Goal: Contribute content: Contribute content

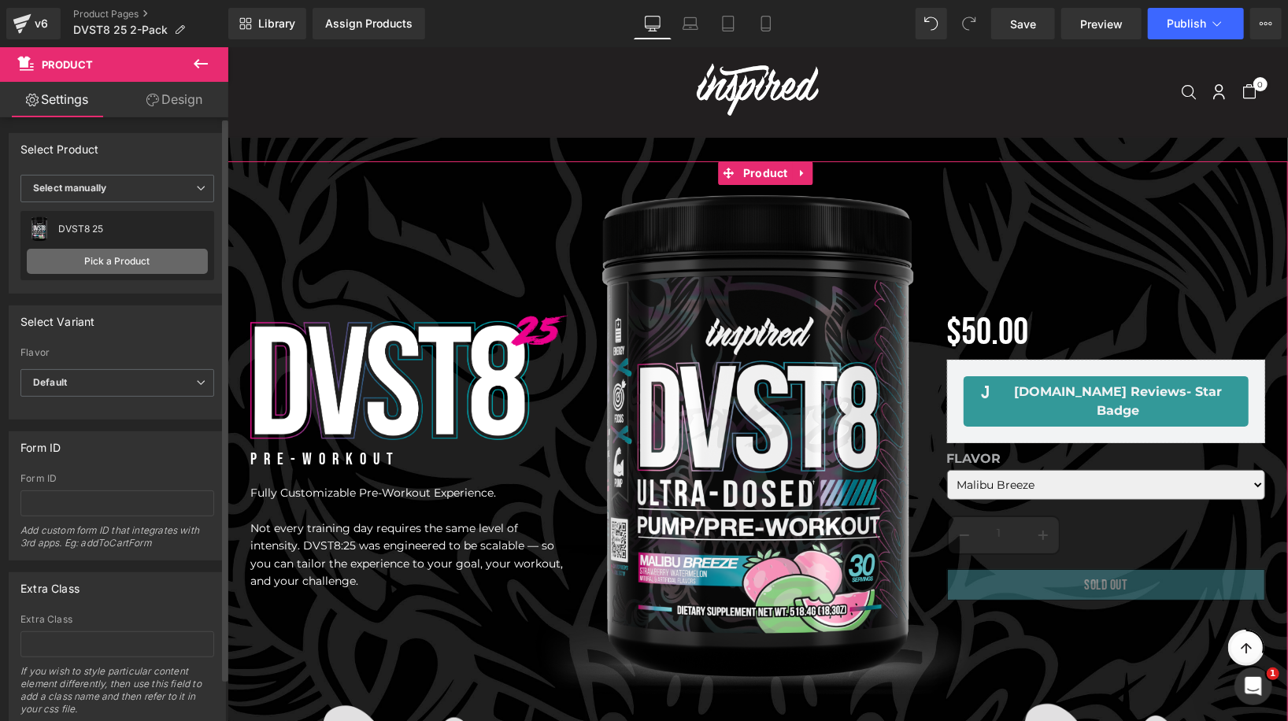
click at [109, 259] on link "Pick a Product" at bounding box center [117, 261] width 181 height 25
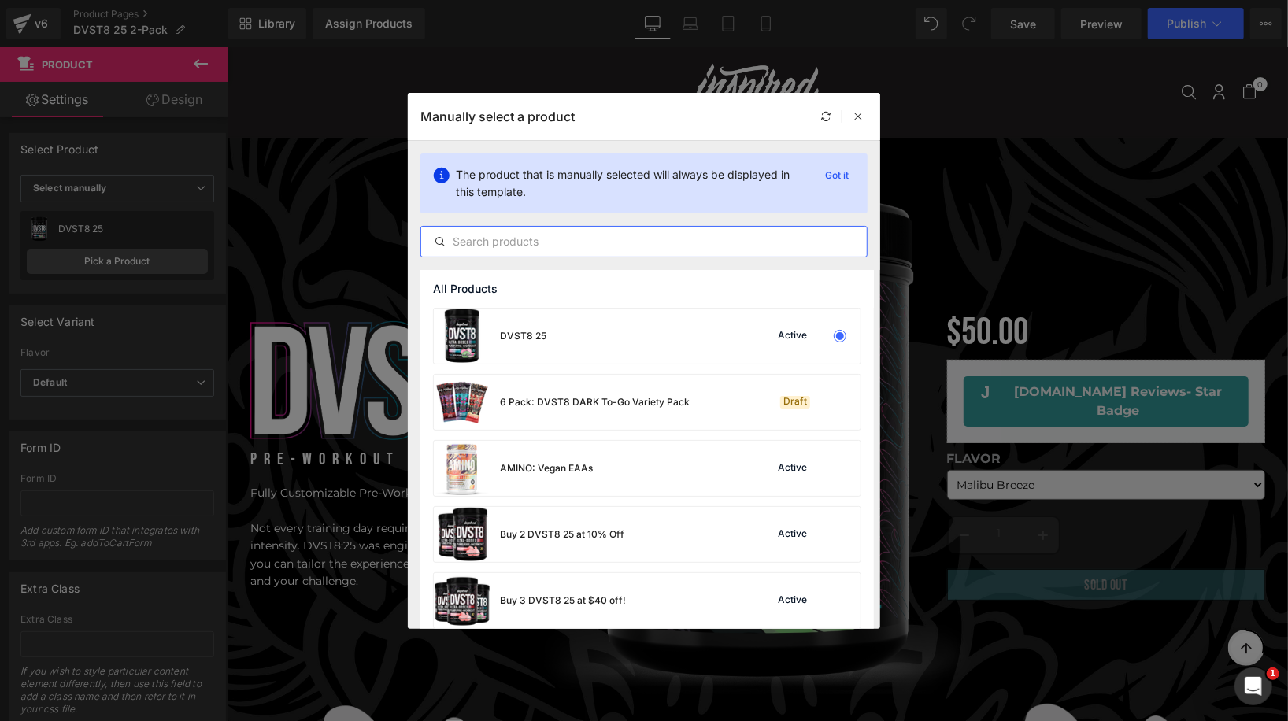
click at [571, 245] on input "text" at bounding box center [644, 241] width 446 height 19
click at [724, 548] on div "Buy 2 DVST8 25 at 10% Off Active" at bounding box center [647, 534] width 427 height 55
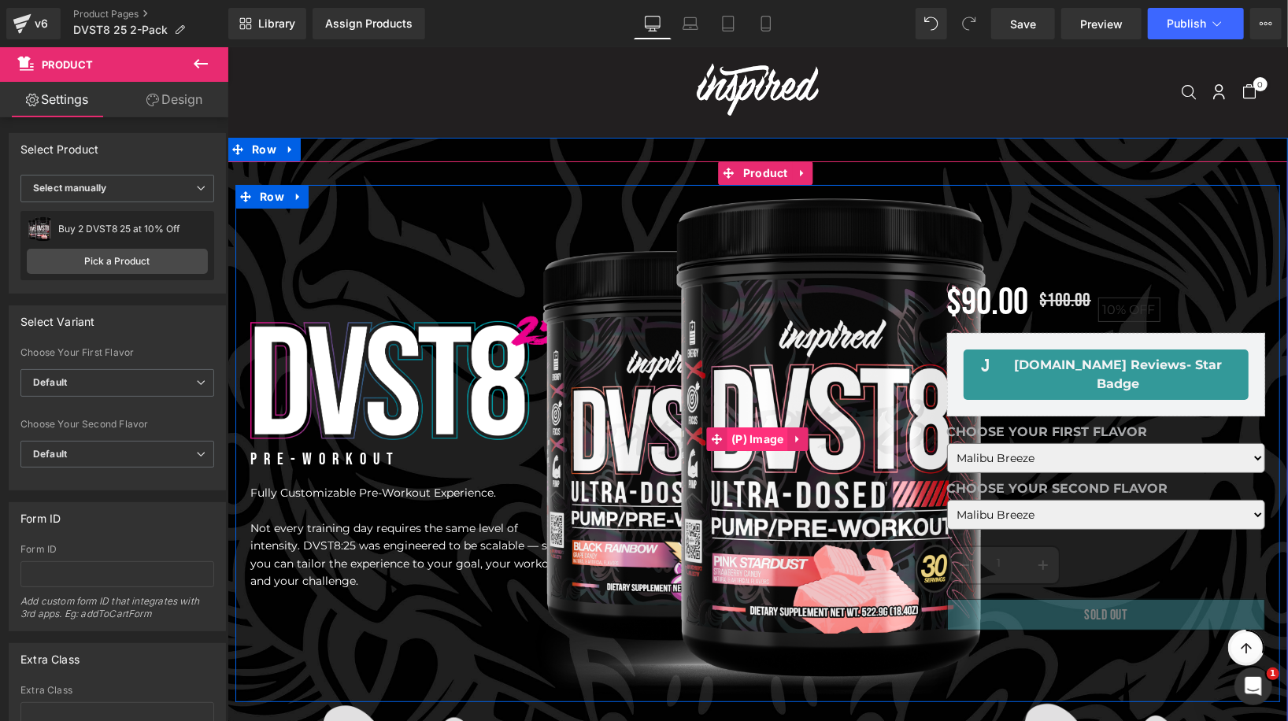
click at [763, 437] on link "(P) Image" at bounding box center [746, 439] width 81 height 24
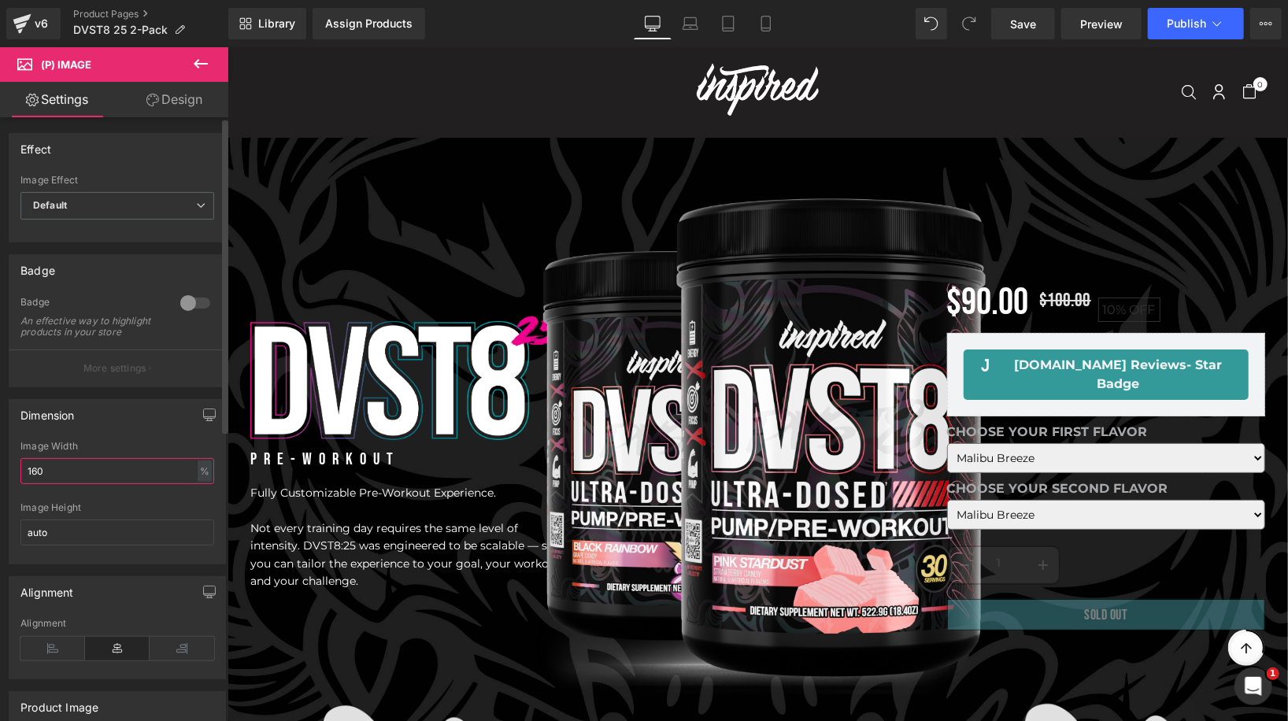
click at [81, 475] on input "160" at bounding box center [117, 471] width 194 height 26
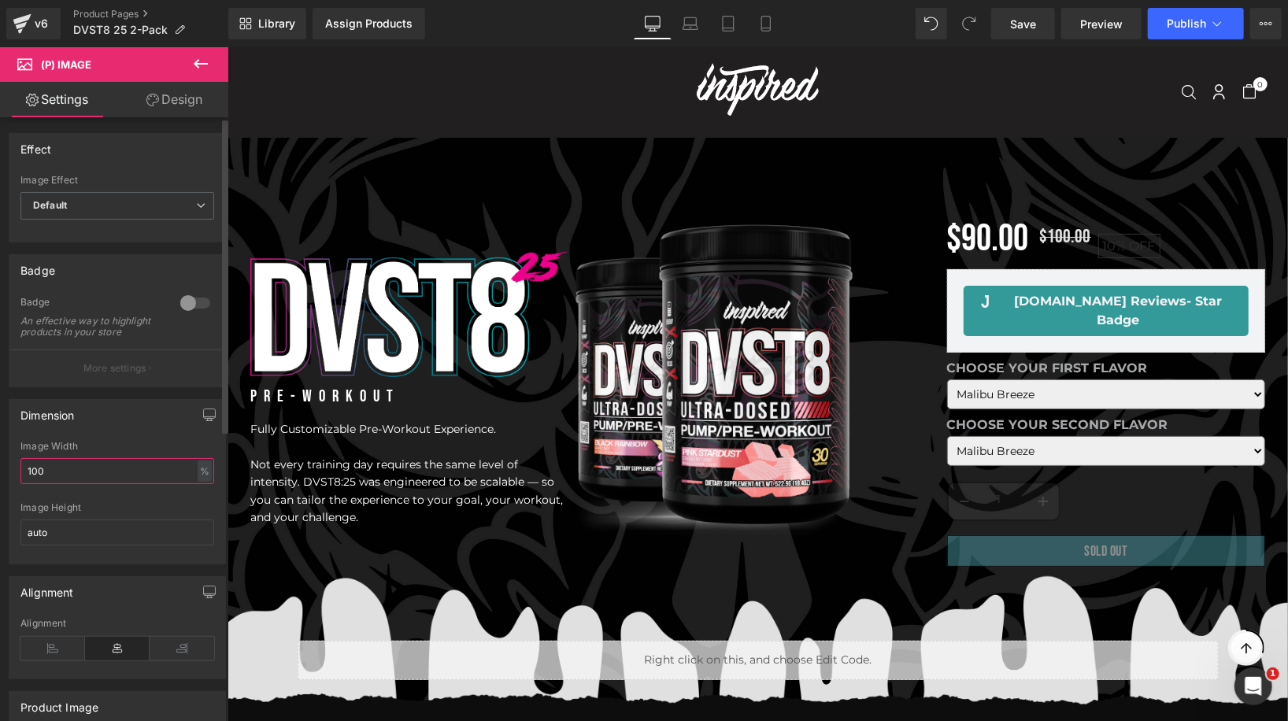
click at [35, 483] on input "100" at bounding box center [117, 471] width 194 height 26
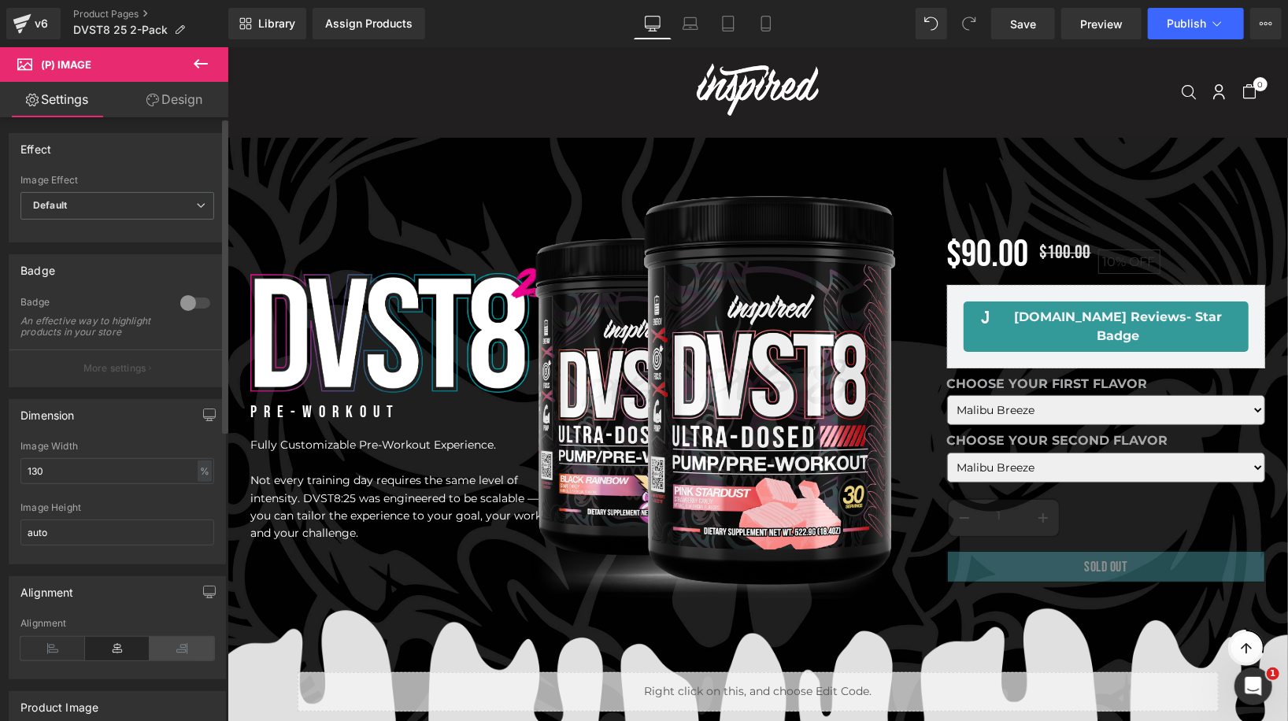
click at [175, 649] on icon at bounding box center [182, 649] width 65 height 24
click at [128, 652] on icon at bounding box center [117, 649] width 65 height 24
click at [135, 481] on input "130" at bounding box center [117, 471] width 194 height 26
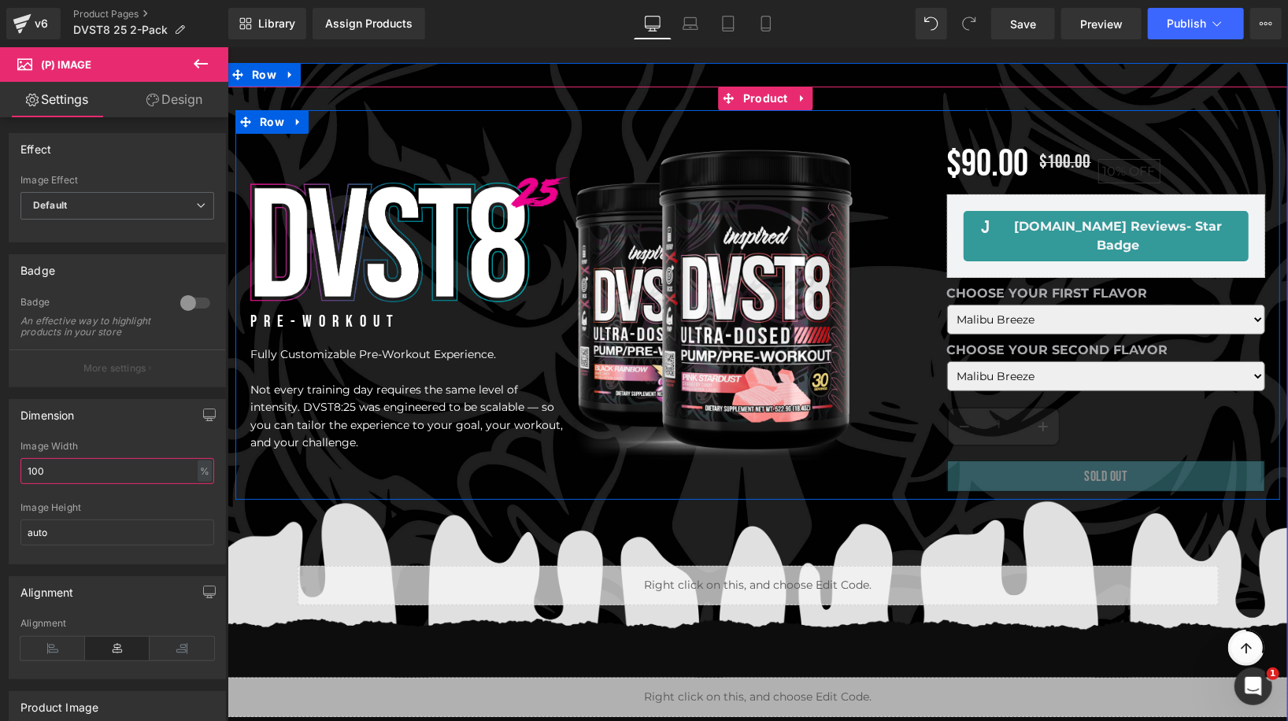
scroll to position [84, 0]
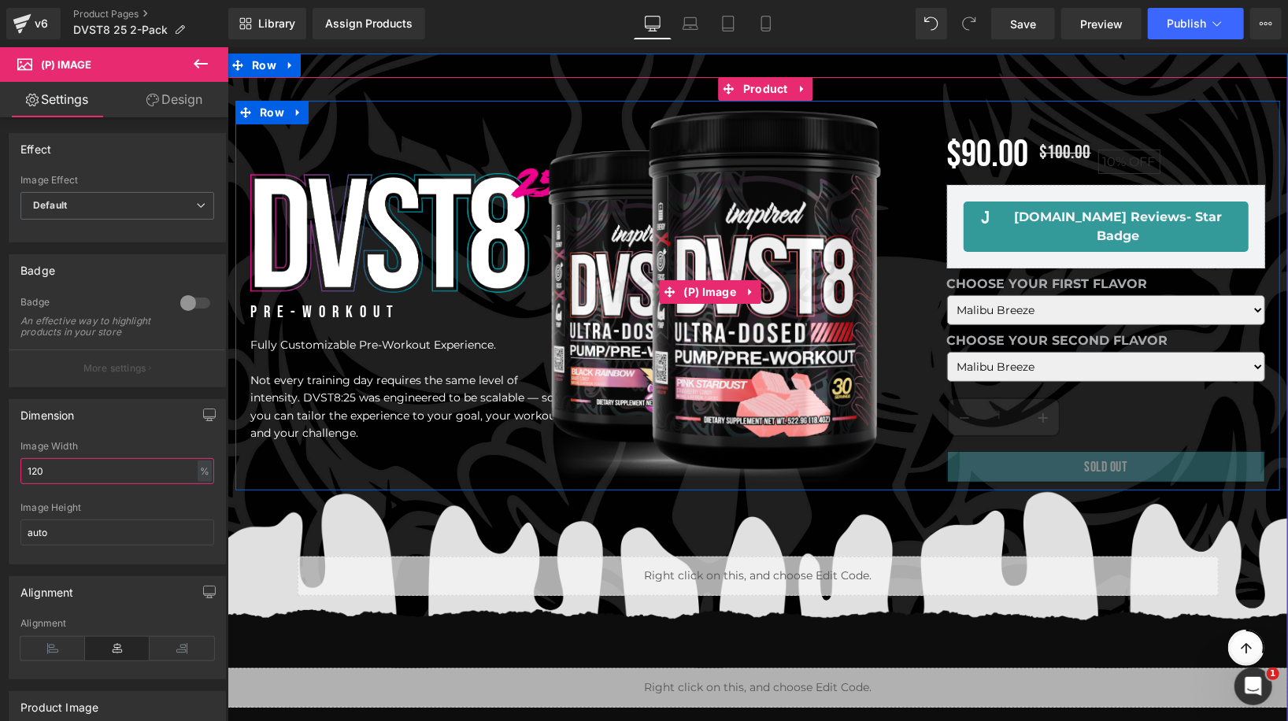
type input "120"
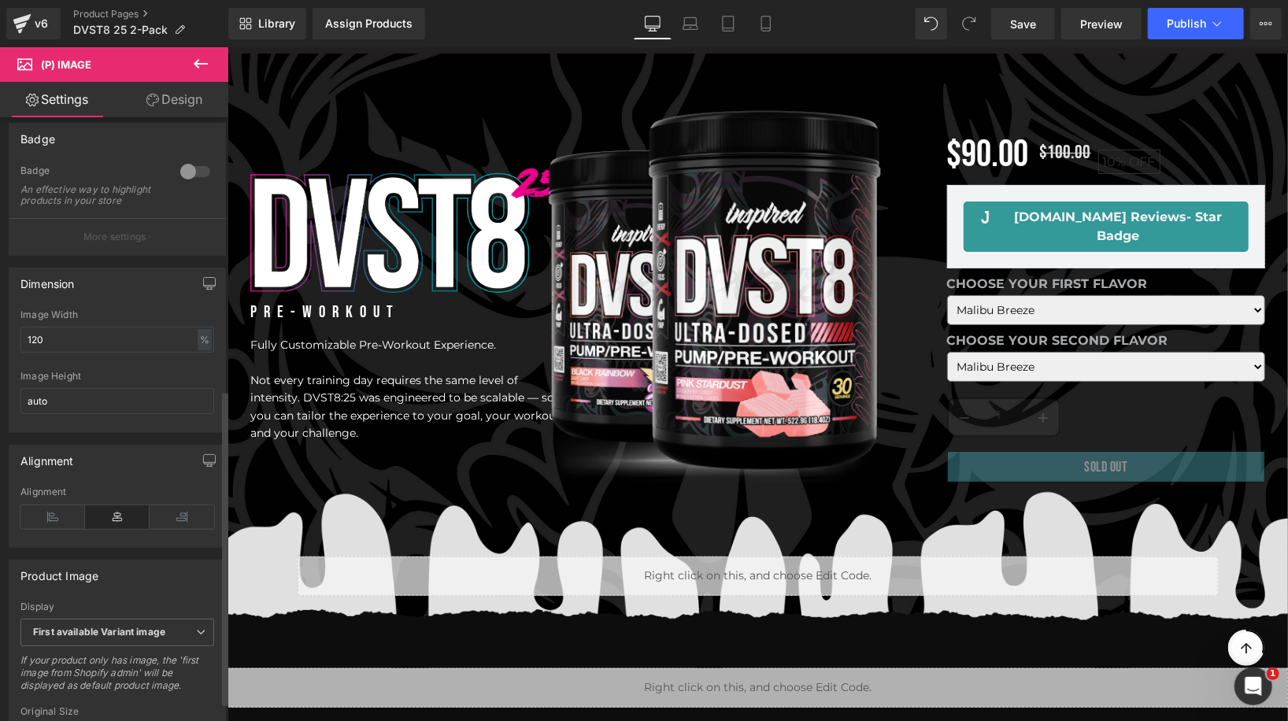
scroll to position [0, 0]
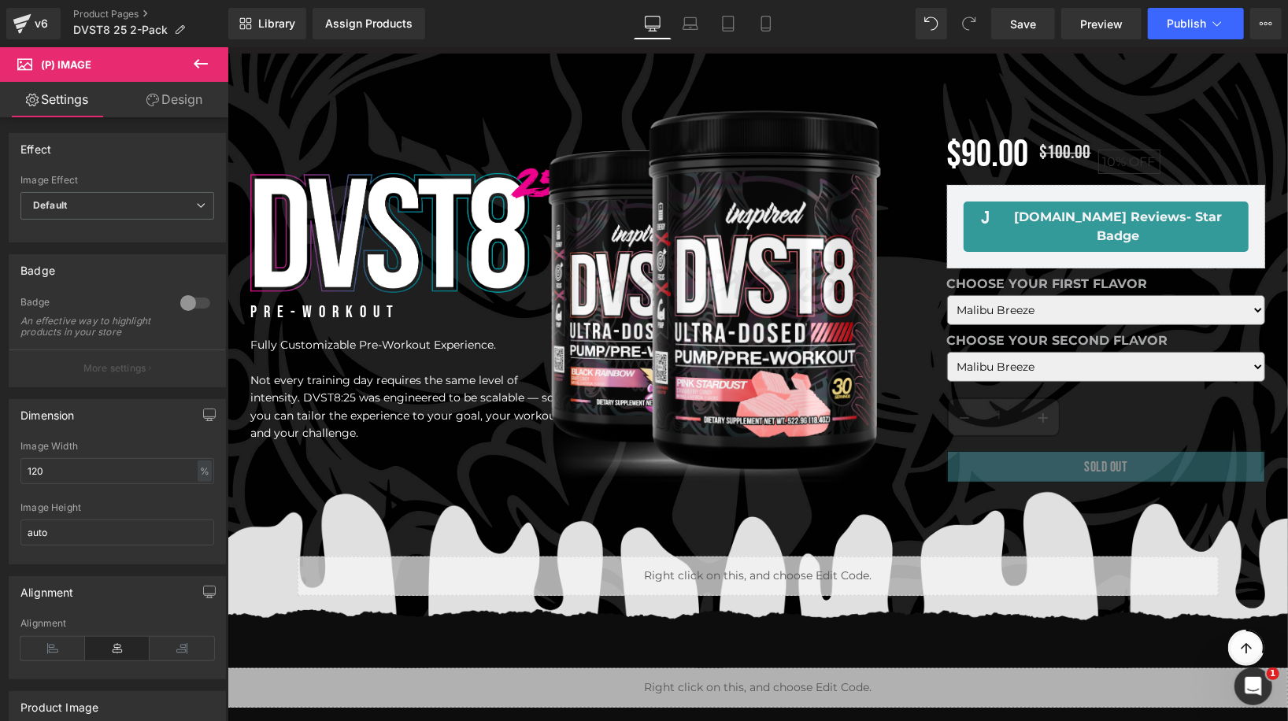
click at [187, 99] on link "Design" at bounding box center [174, 99] width 114 height 35
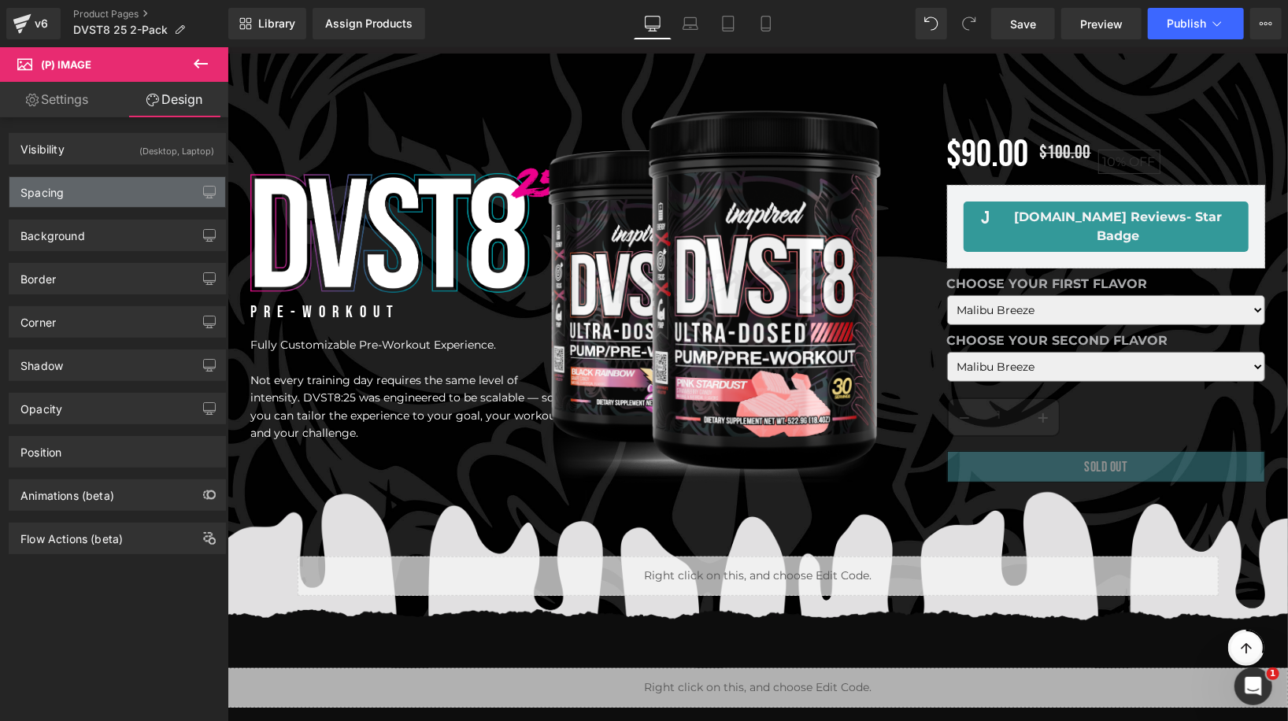
click at [129, 194] on div "Spacing" at bounding box center [117, 192] width 216 height 30
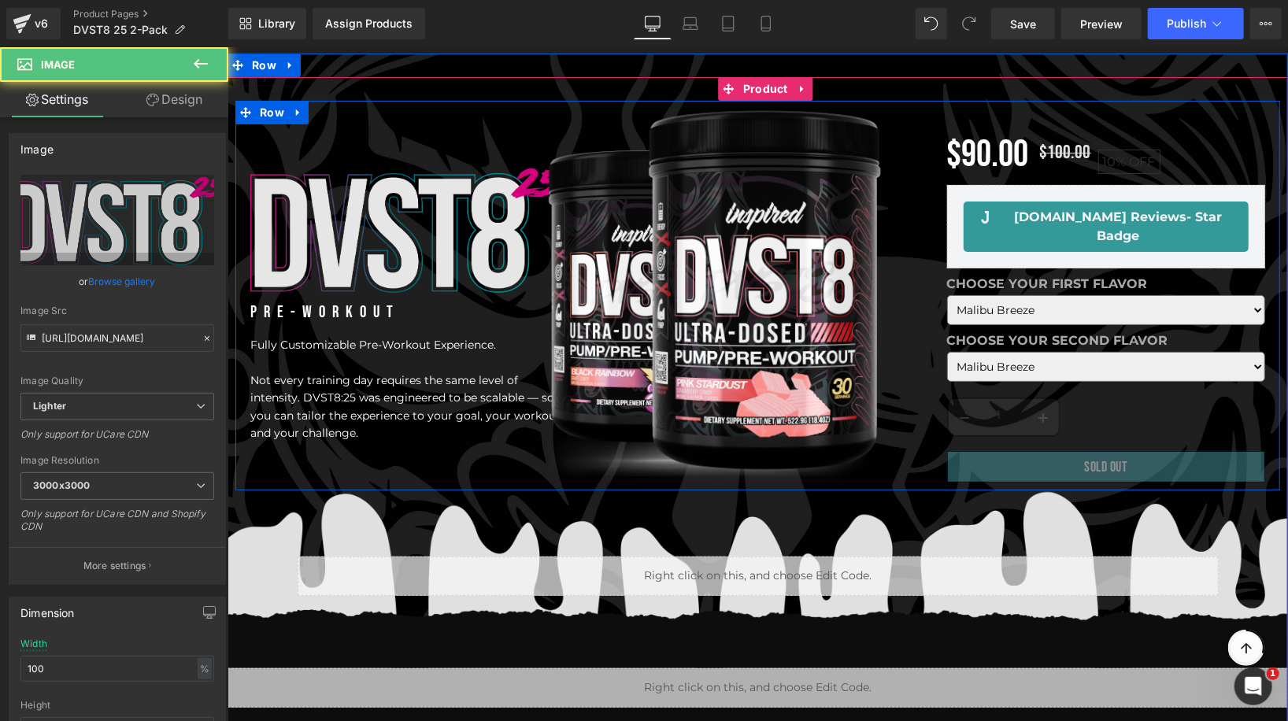
click at [433, 215] on img at bounding box center [409, 229] width 318 height 128
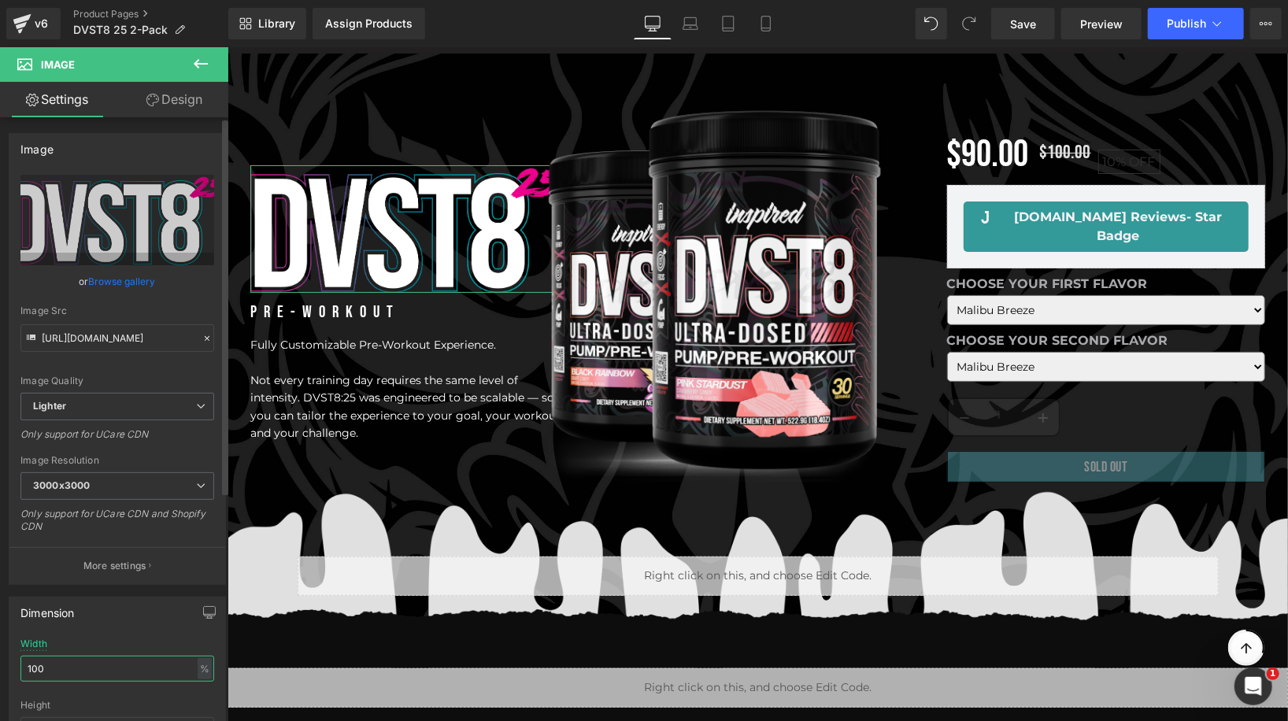
click at [50, 671] on input "100" at bounding box center [117, 669] width 194 height 26
type input "80"
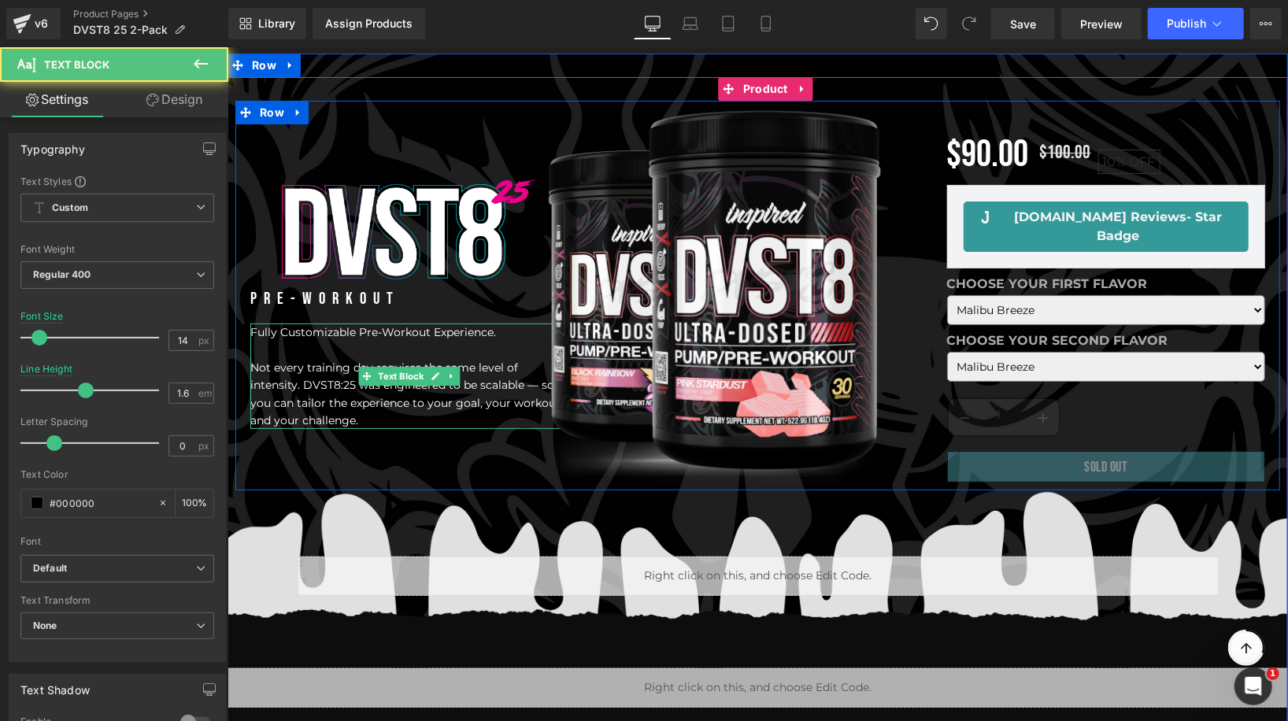
click at [402, 349] on p at bounding box center [409, 348] width 318 height 17
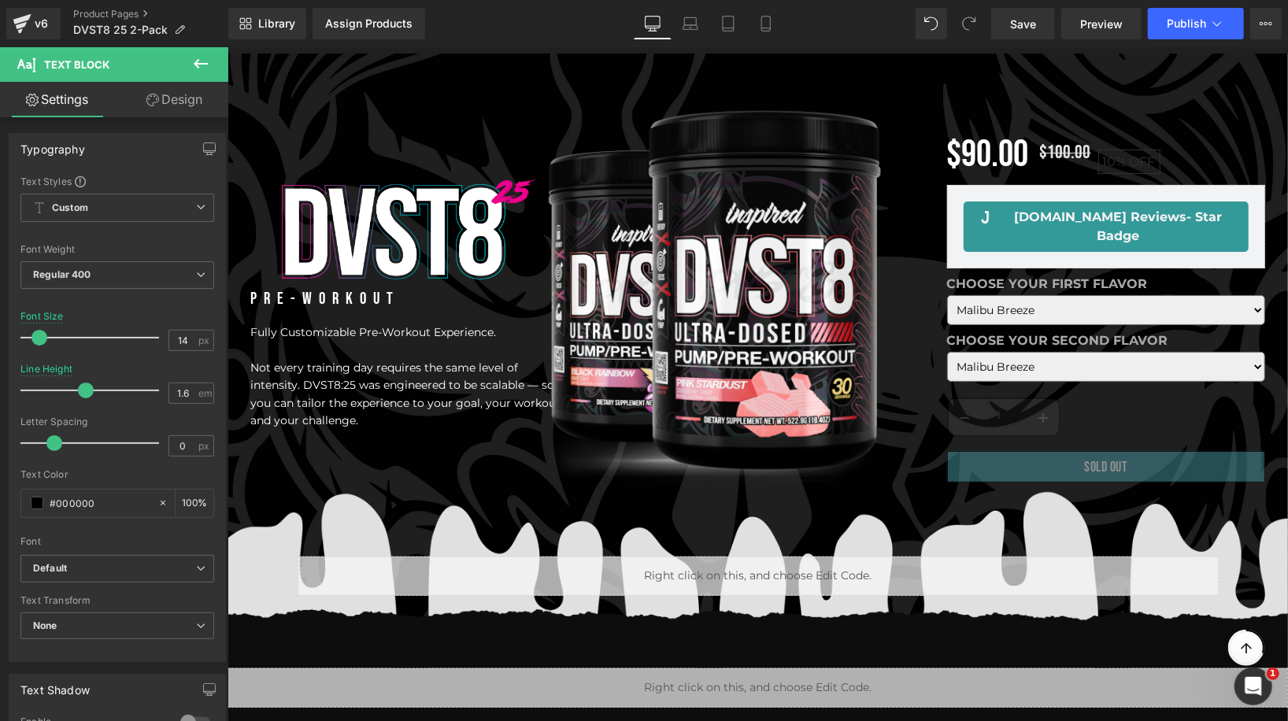
click at [168, 105] on link "Design" at bounding box center [174, 99] width 114 height 35
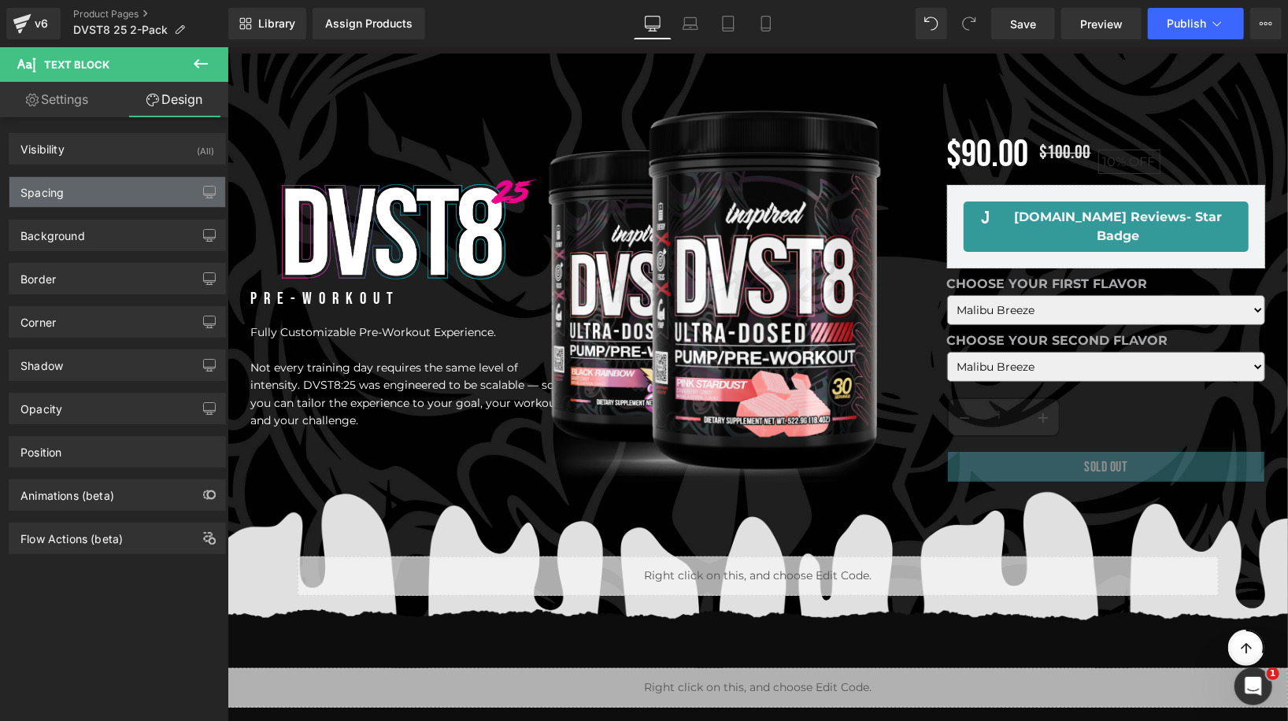
click at [110, 183] on div "Spacing" at bounding box center [117, 192] width 216 height 30
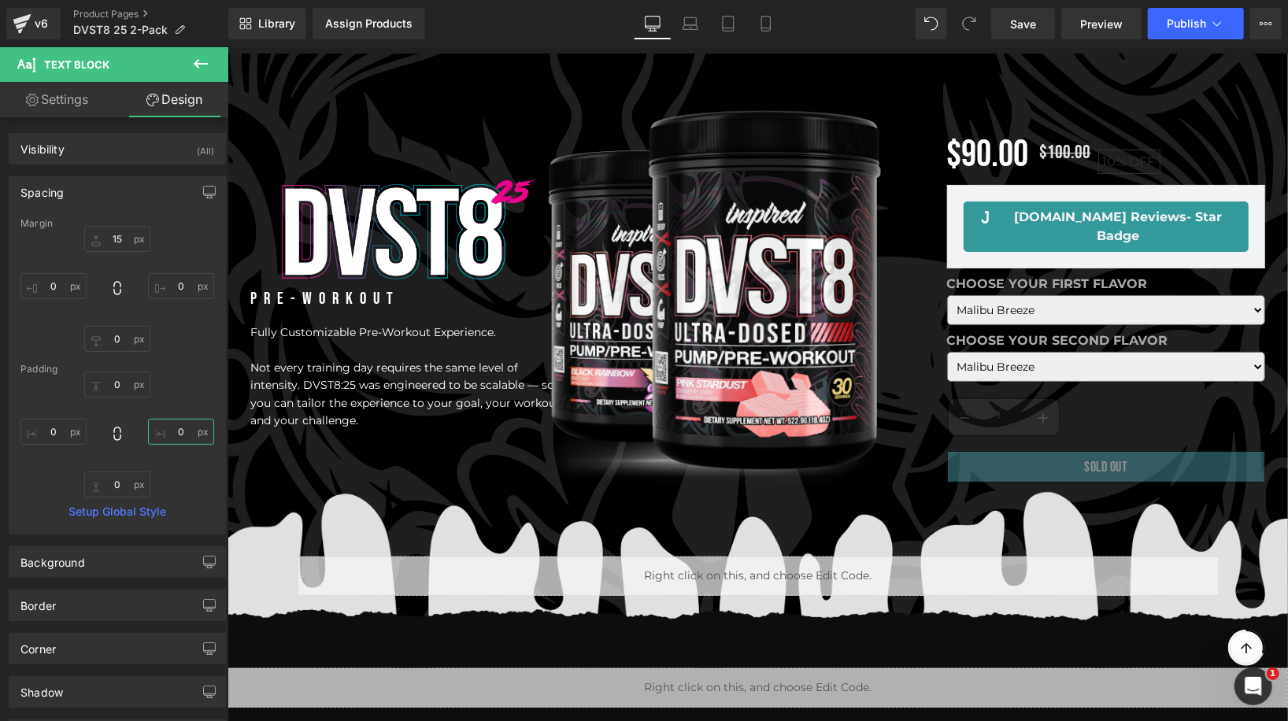
click at [168, 427] on input "0" at bounding box center [181, 432] width 66 height 26
type input "30"
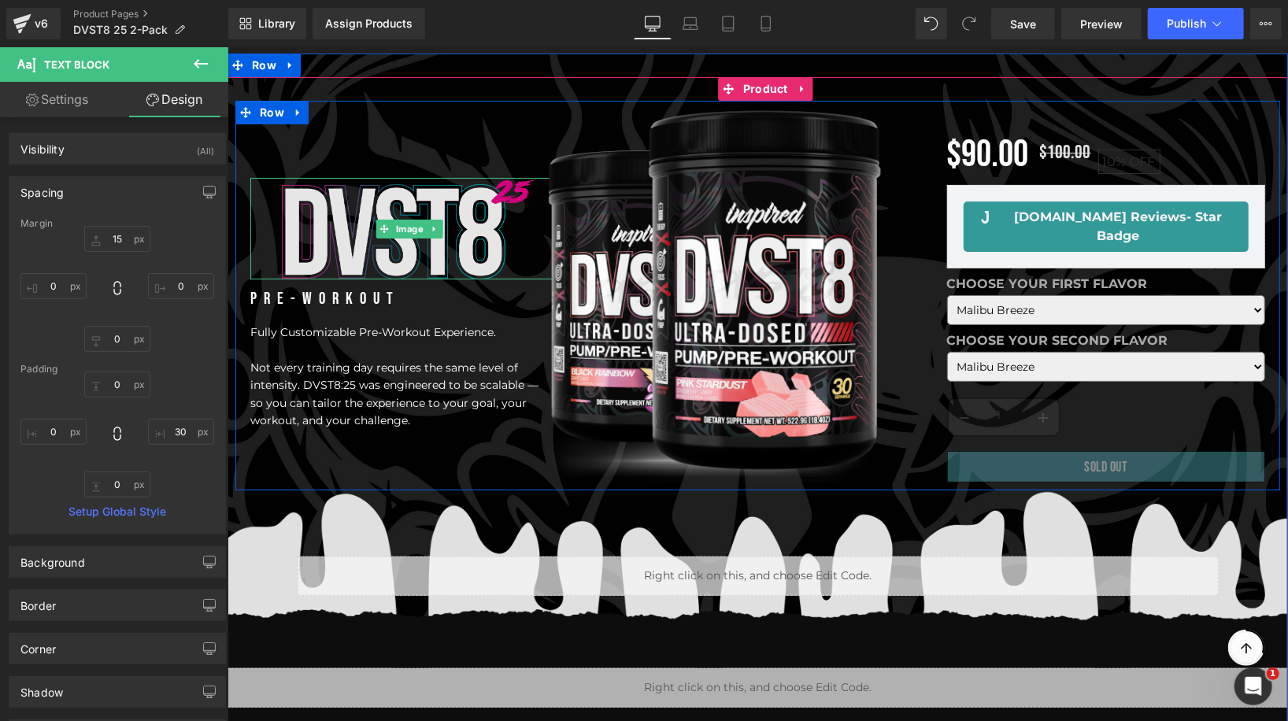
click at [327, 198] on img at bounding box center [408, 228] width 254 height 102
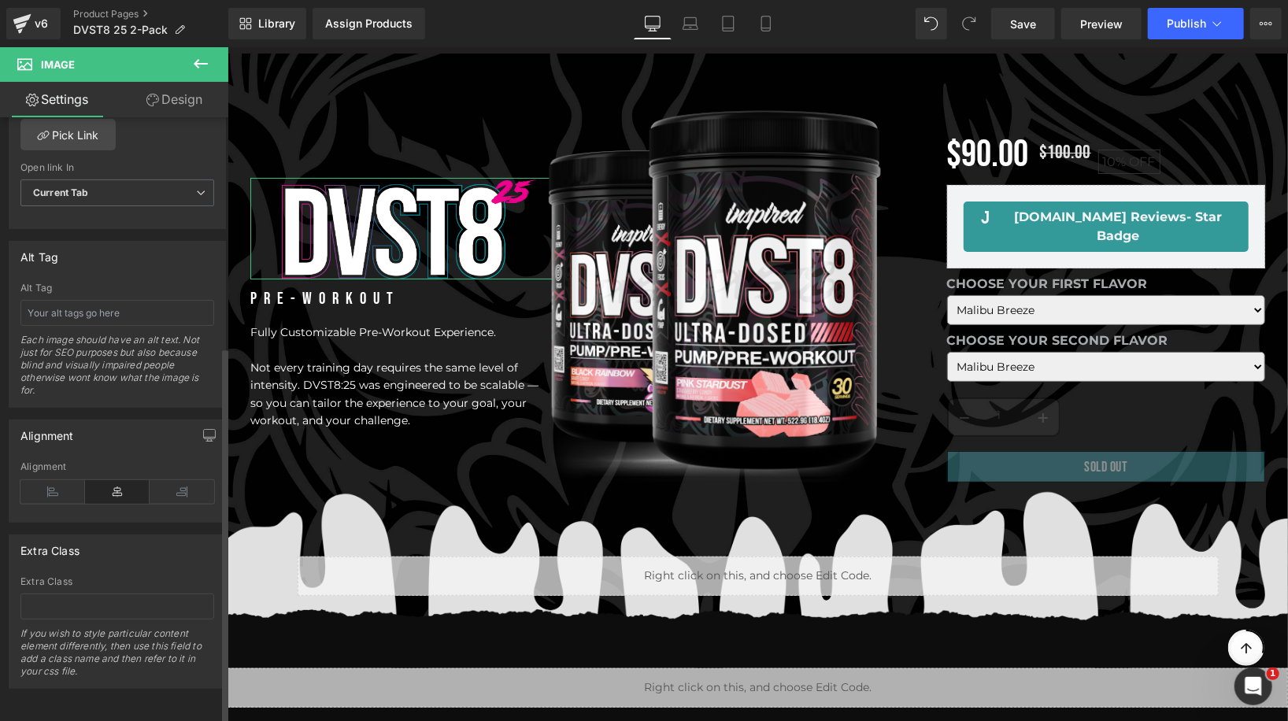
scroll to position [789, 0]
click at [60, 480] on icon at bounding box center [52, 492] width 65 height 24
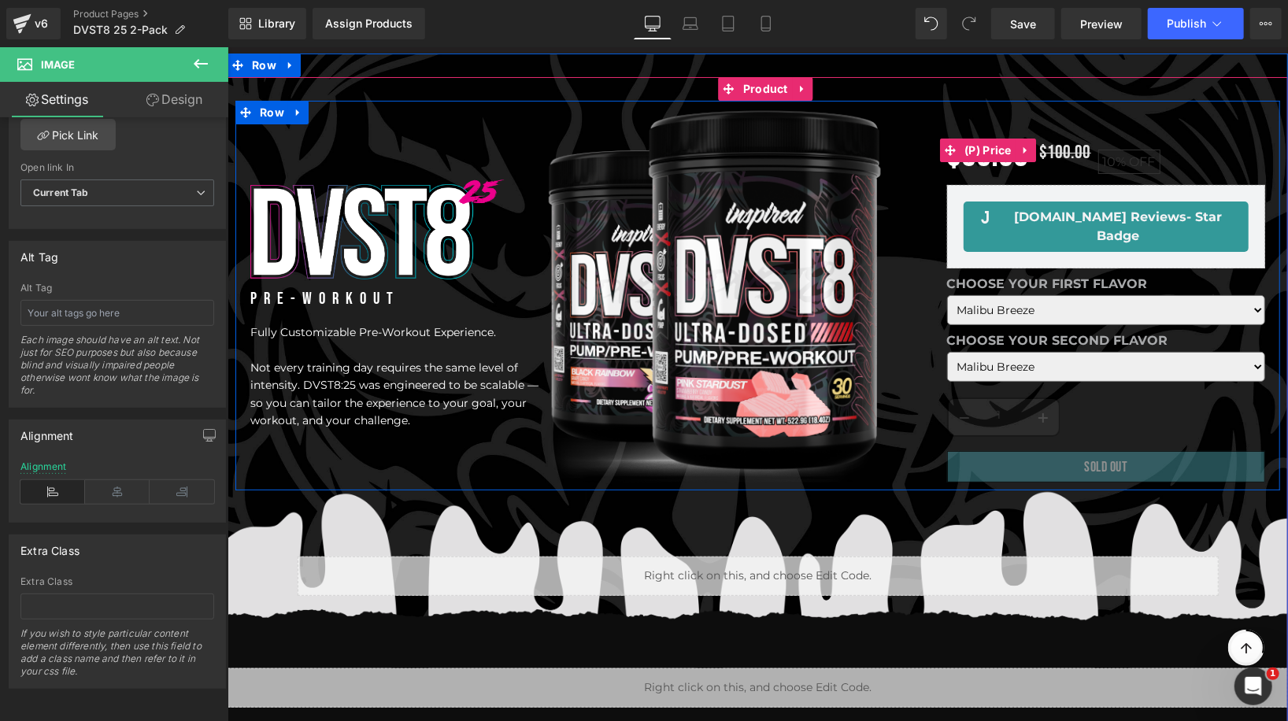
click at [1141, 168] on span "OFF" at bounding box center [1142, 160] width 26 height 15
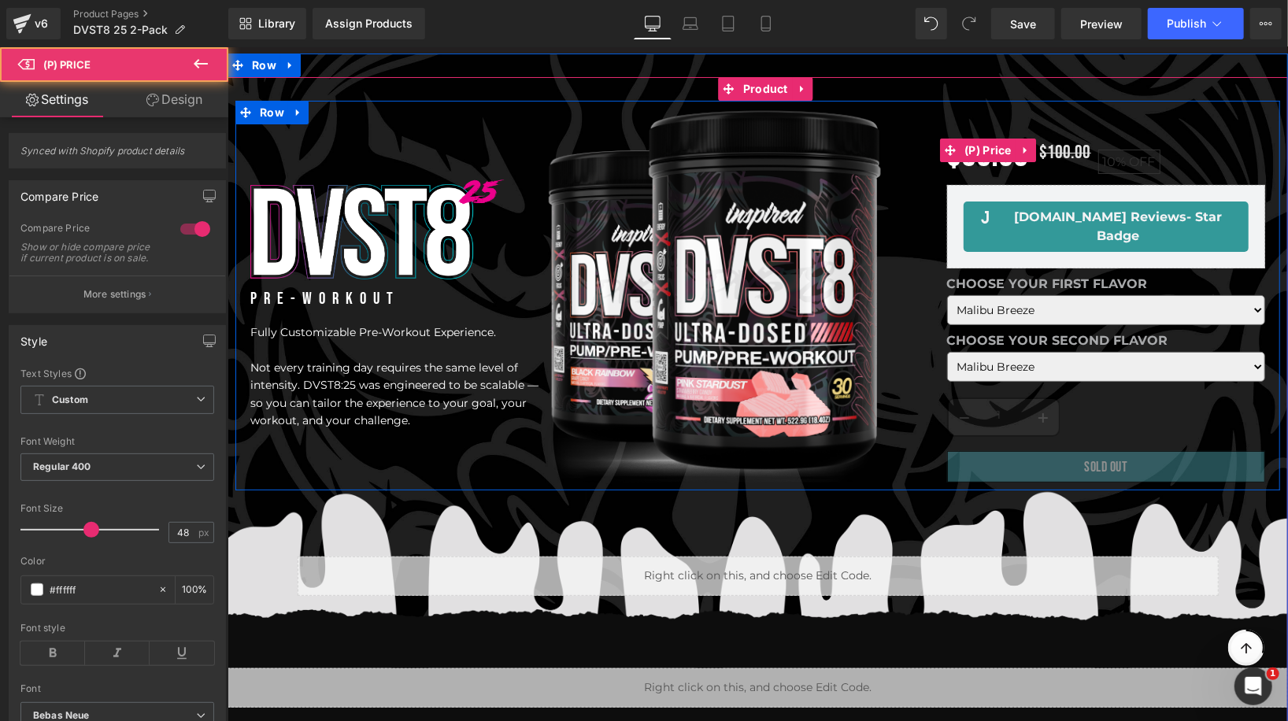
click at [988, 153] on div "$90.00 $100.00 10% OFF (P) Price" at bounding box center [1105, 150] width 318 height 53
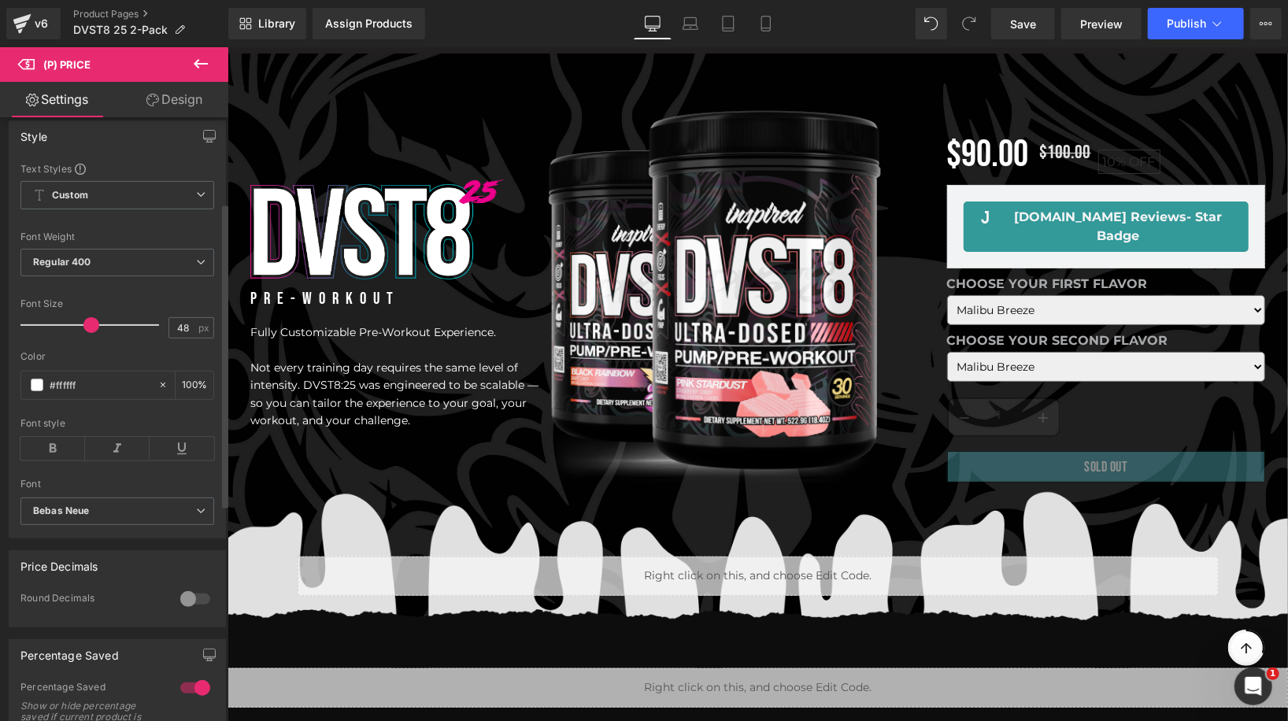
scroll to position [303, 0]
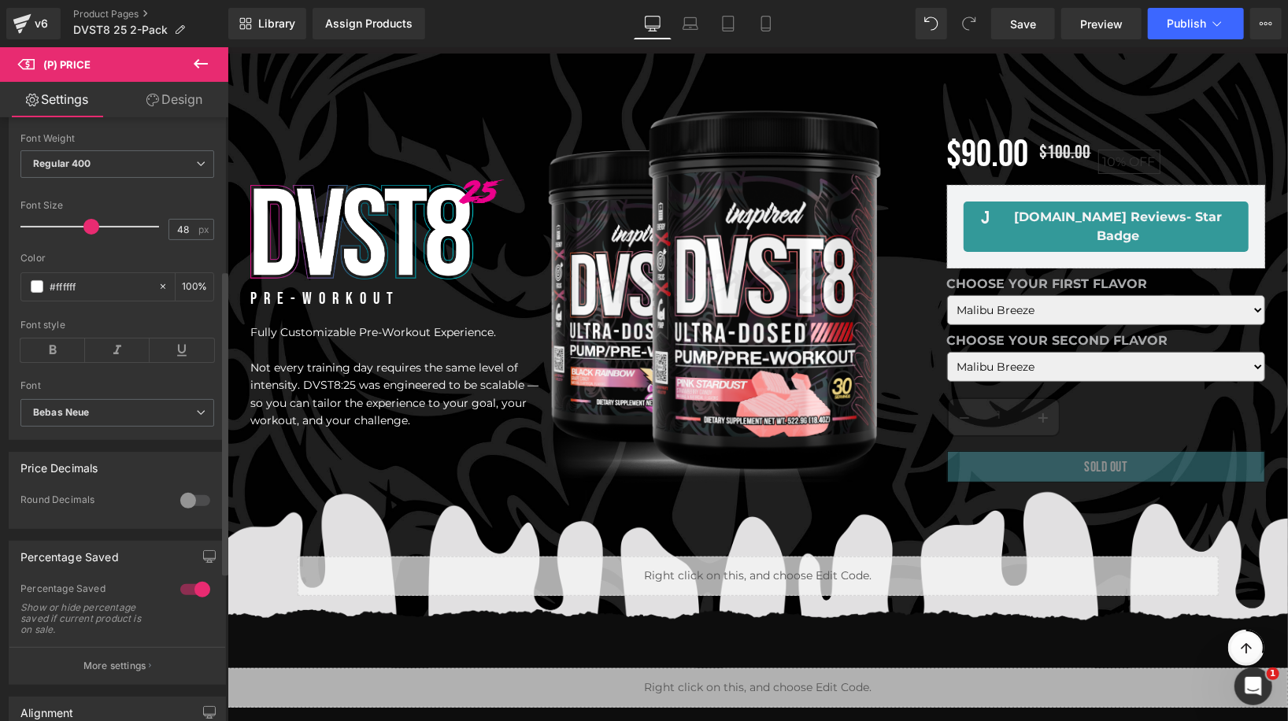
click at [178, 601] on div at bounding box center [195, 589] width 38 height 25
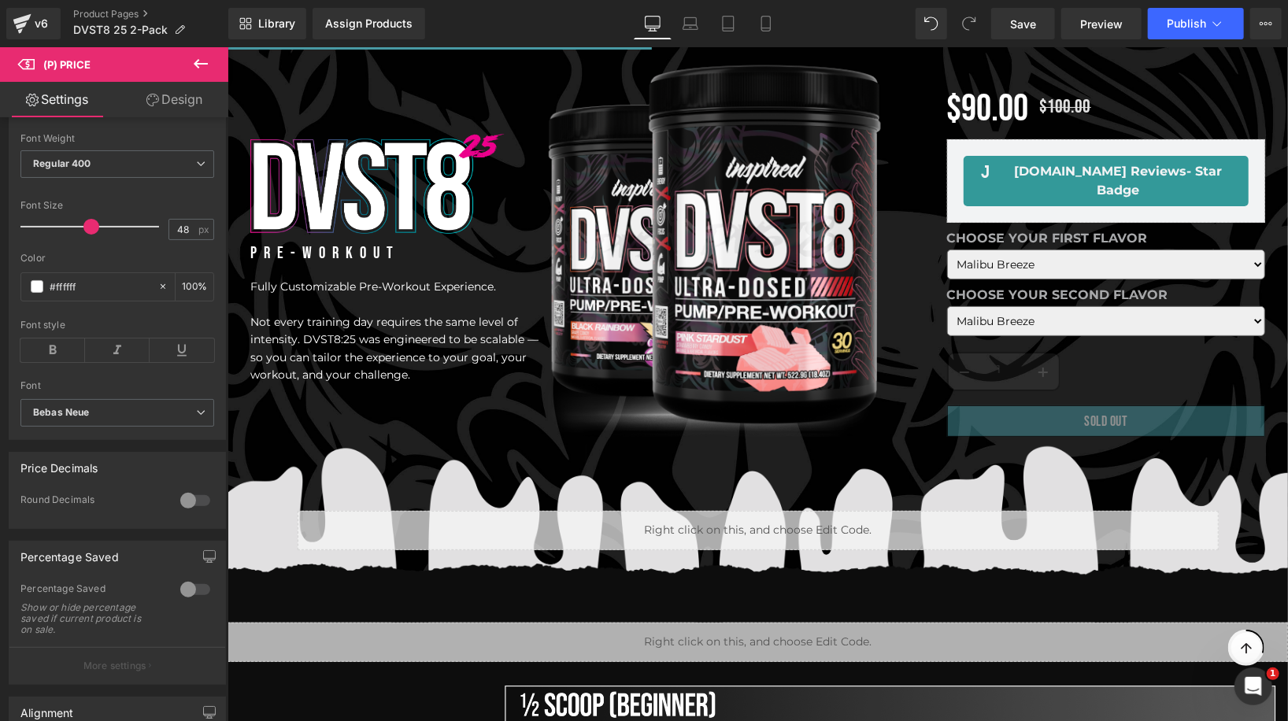
scroll to position [0, 0]
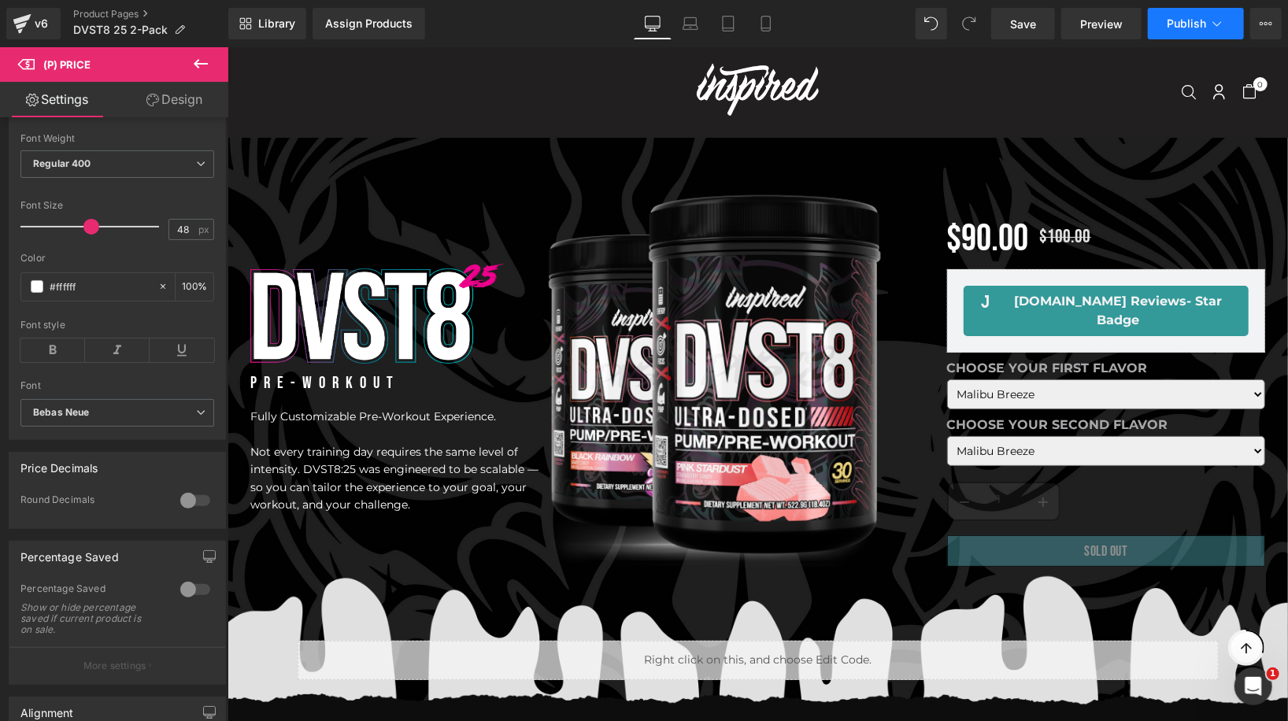
click at [1200, 15] on button "Publish" at bounding box center [1196, 23] width 96 height 31
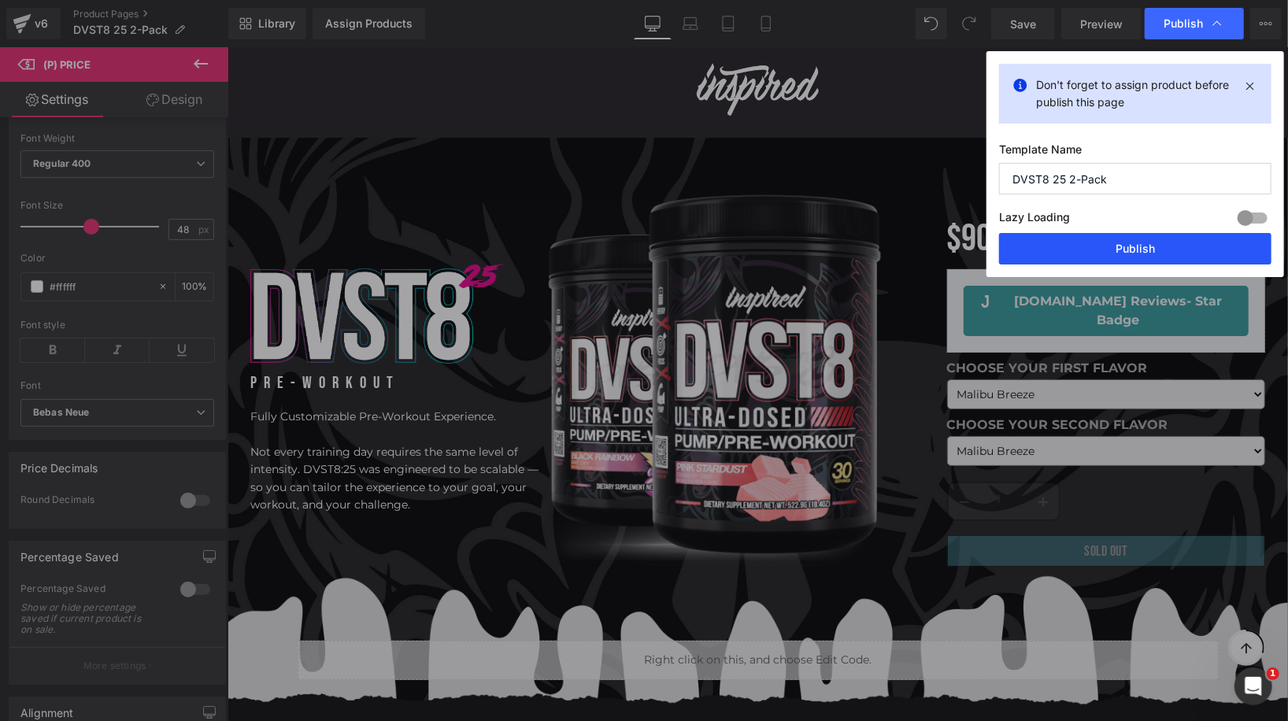
click at [1106, 242] on button "Publish" at bounding box center [1135, 248] width 272 height 31
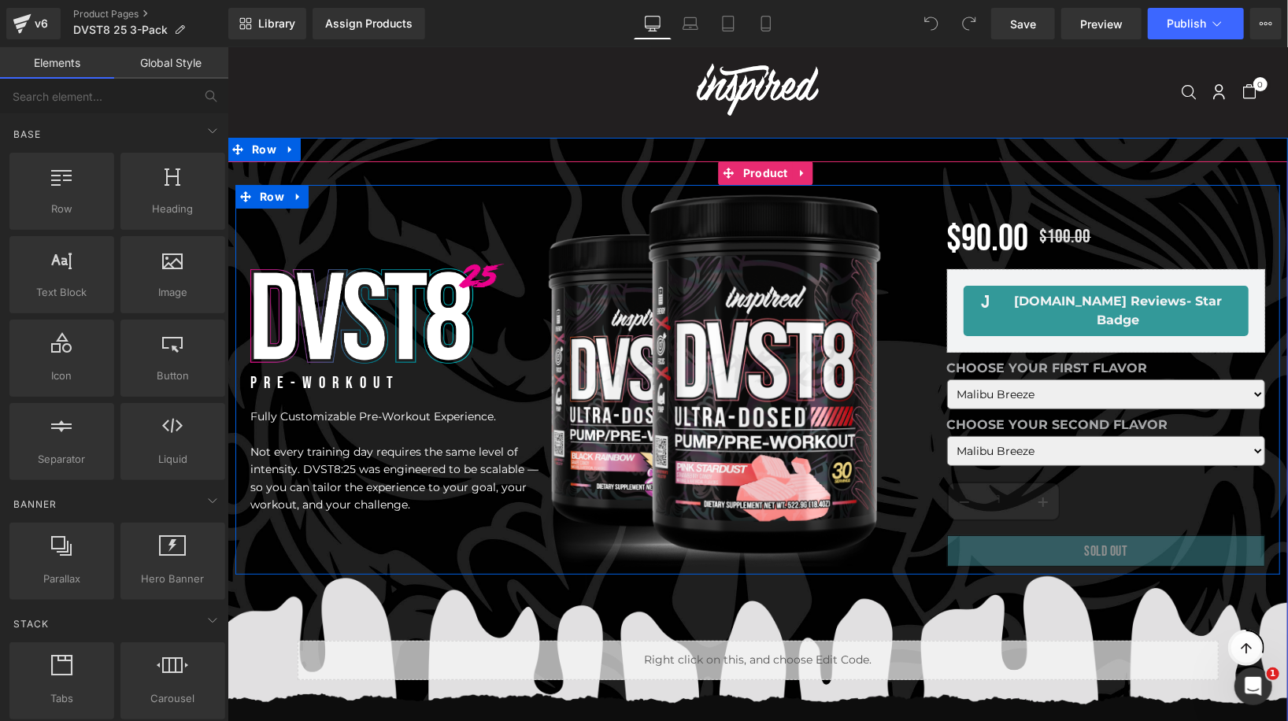
click at [758, 180] on span "Product" at bounding box center [764, 173] width 53 height 24
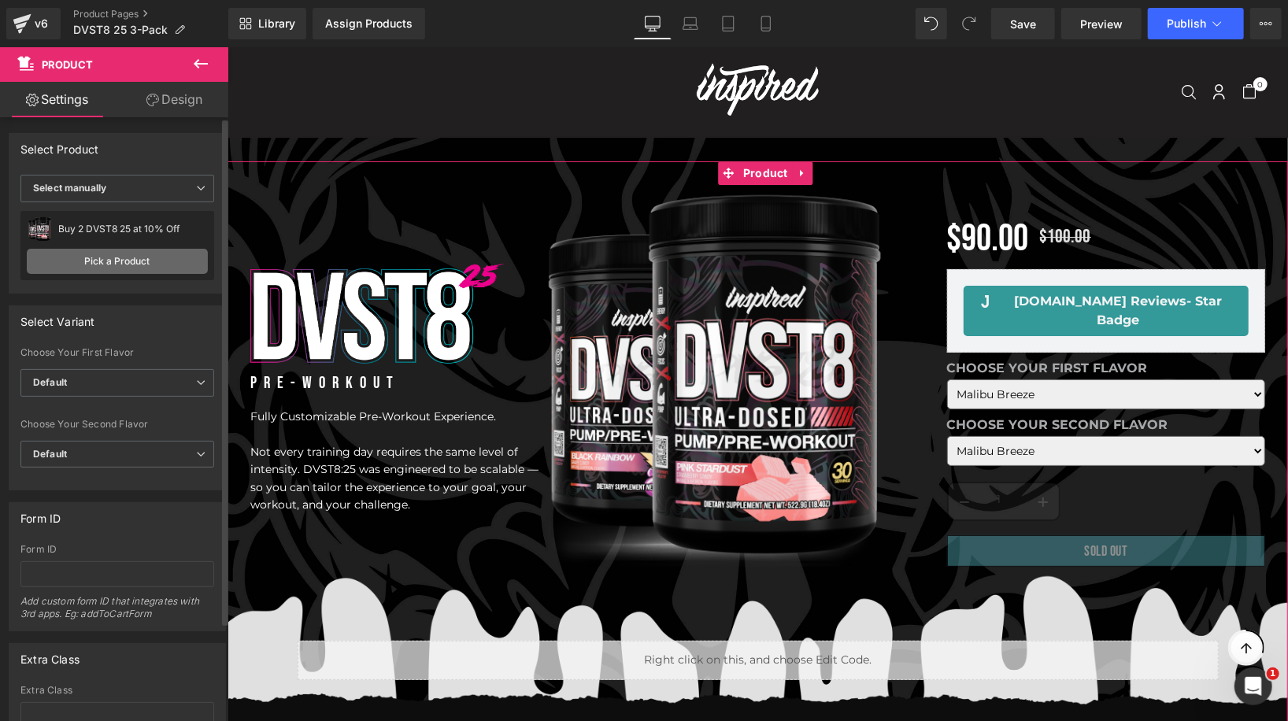
click at [145, 251] on link "Pick a Product" at bounding box center [117, 261] width 181 height 25
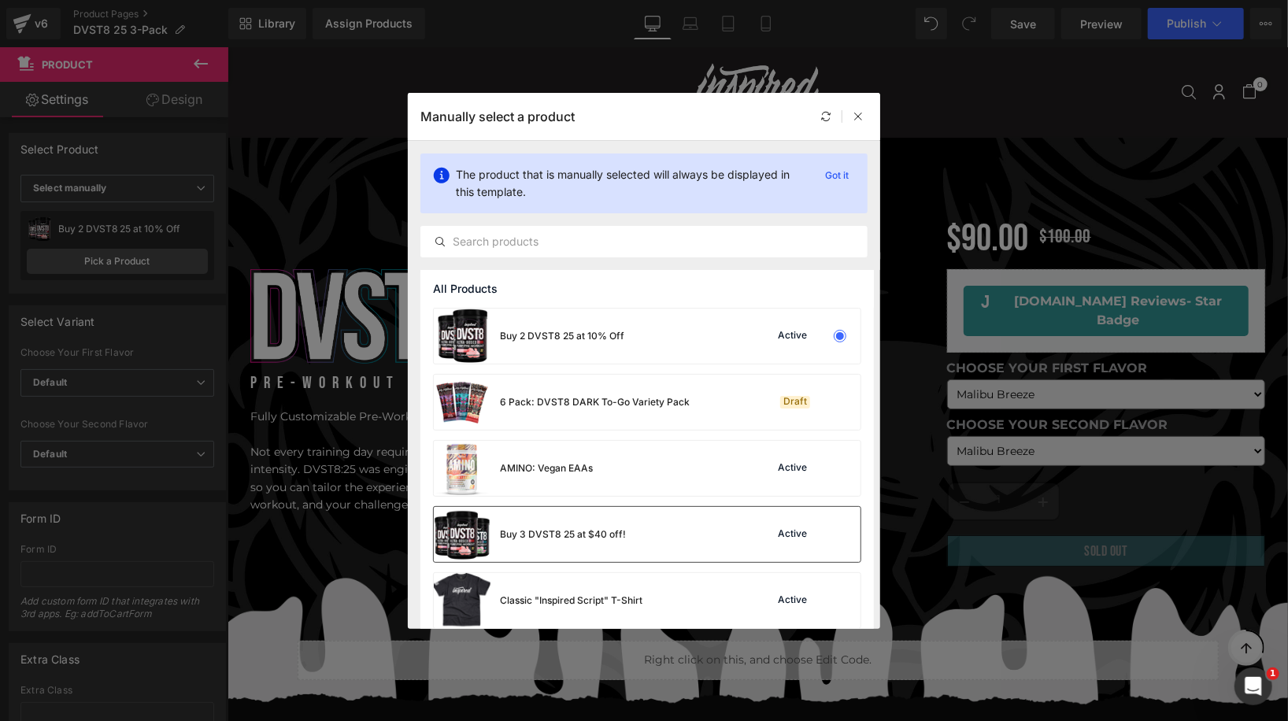
click at [565, 516] on div "Buy 3 DVST8 25 at $40 off!" at bounding box center [530, 534] width 192 height 55
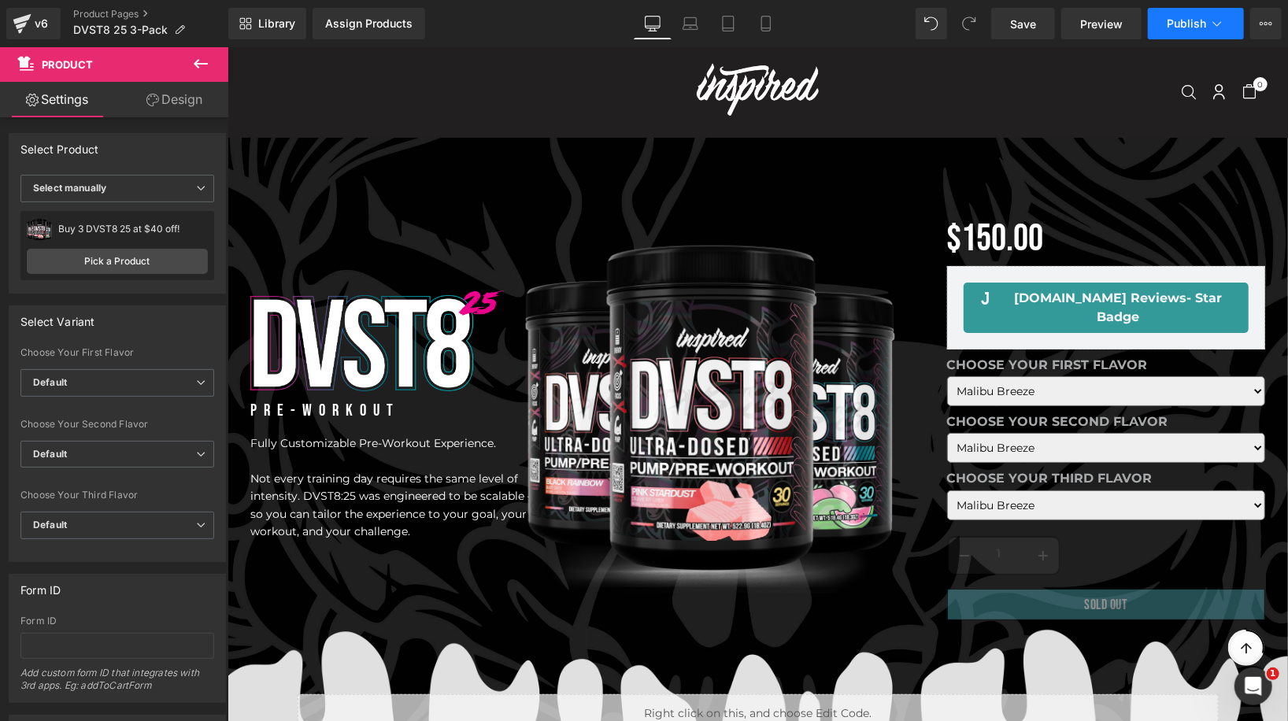
click at [1193, 22] on span "Publish" at bounding box center [1186, 23] width 39 height 13
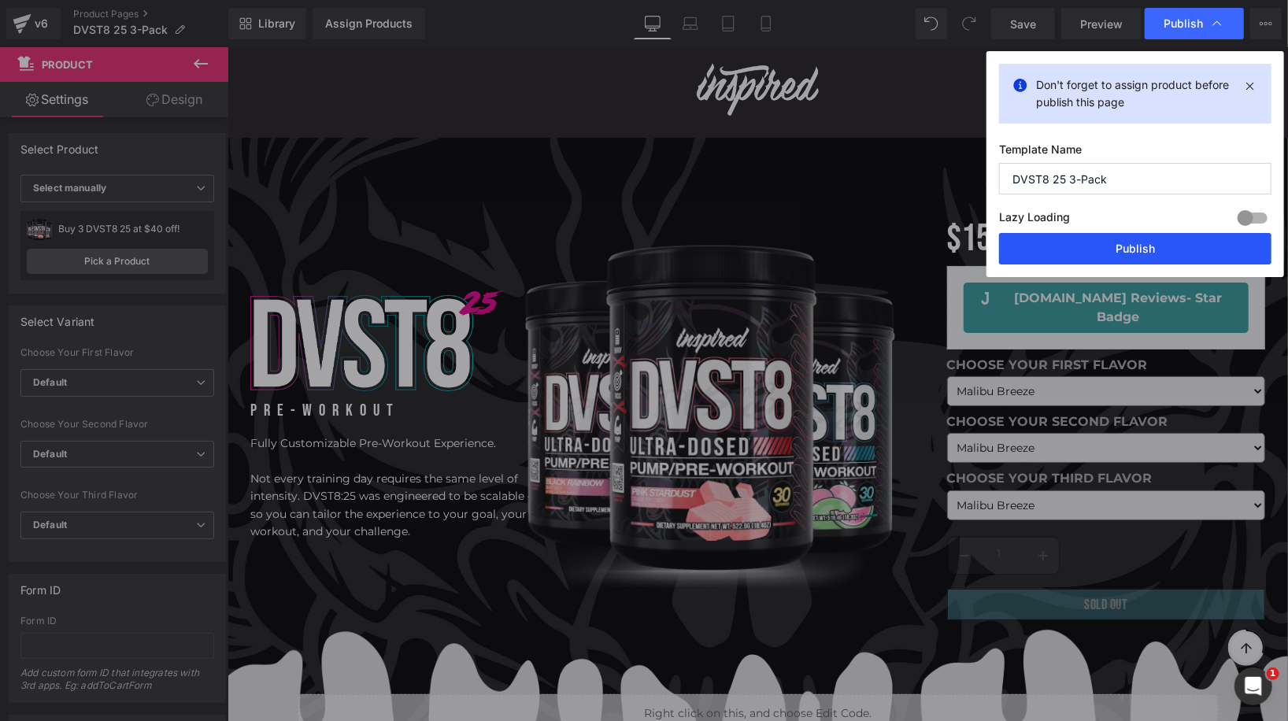
drag, startPoint x: 1082, startPoint y: 251, endPoint x: 814, endPoint y: 193, distance: 273.9
click at [1082, 251] on button "Publish" at bounding box center [1135, 248] width 272 height 31
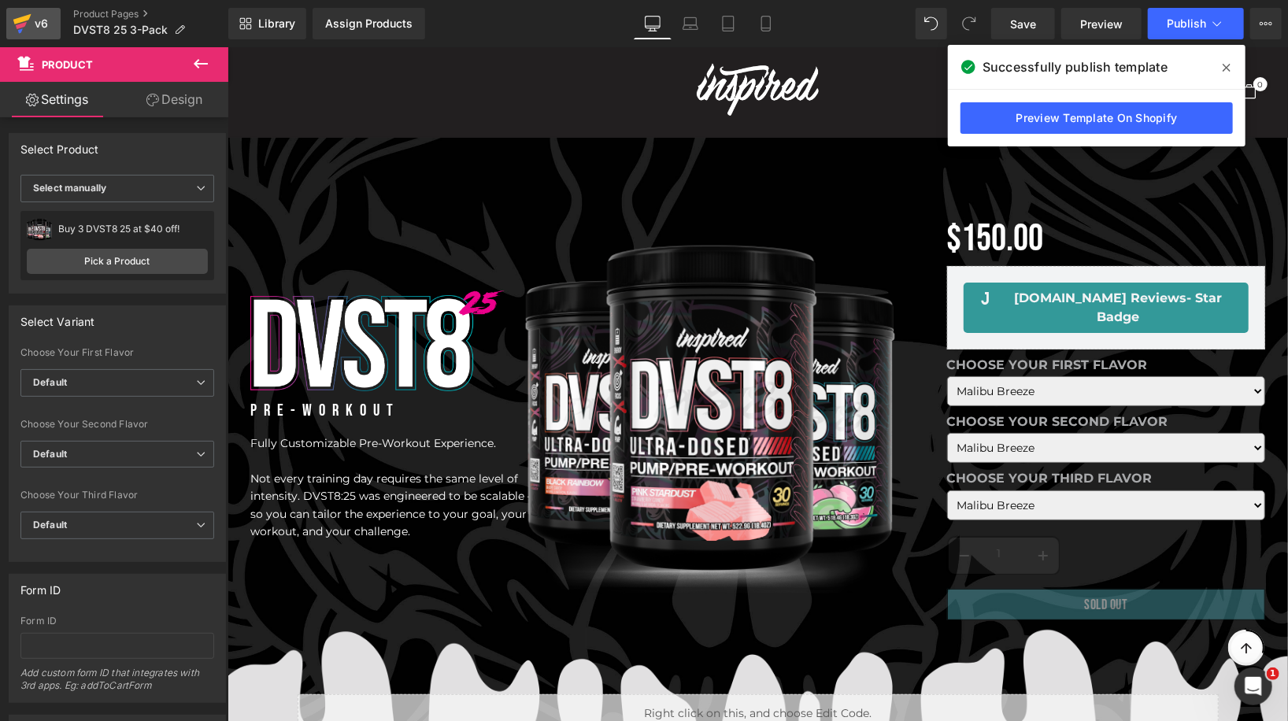
click at [19, 24] on icon at bounding box center [21, 25] width 11 height 7
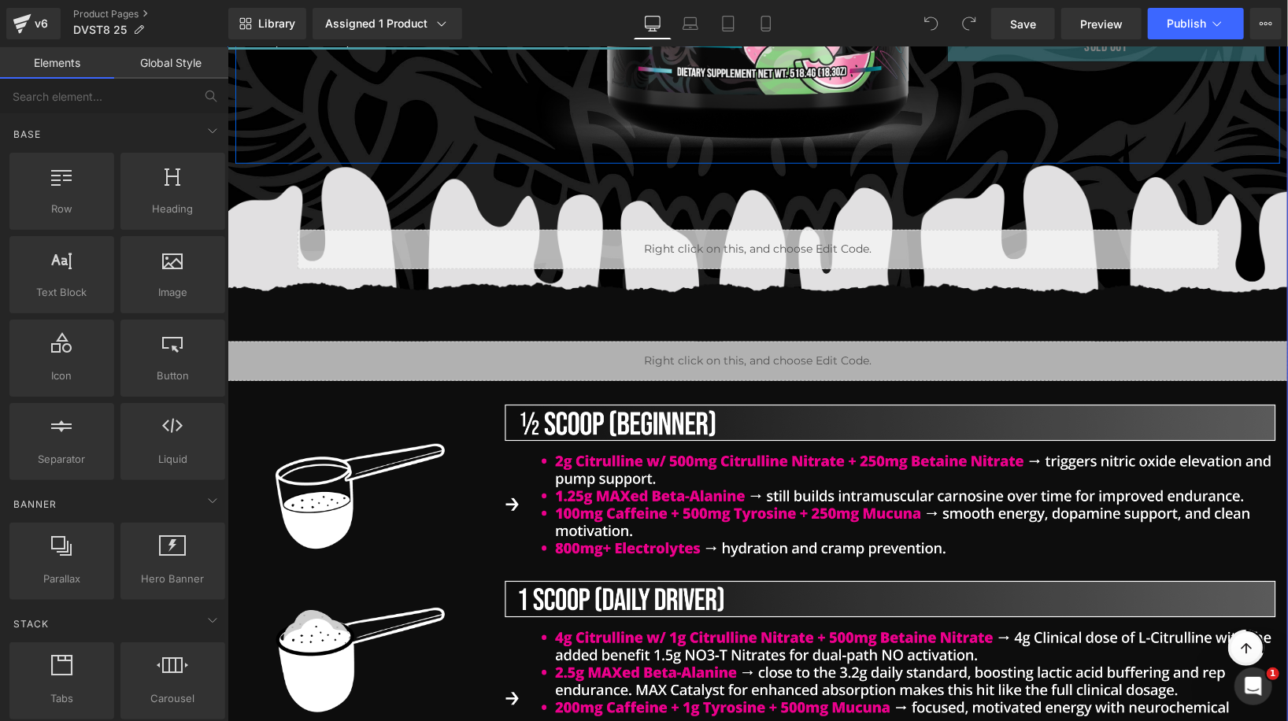
scroll to position [575, 0]
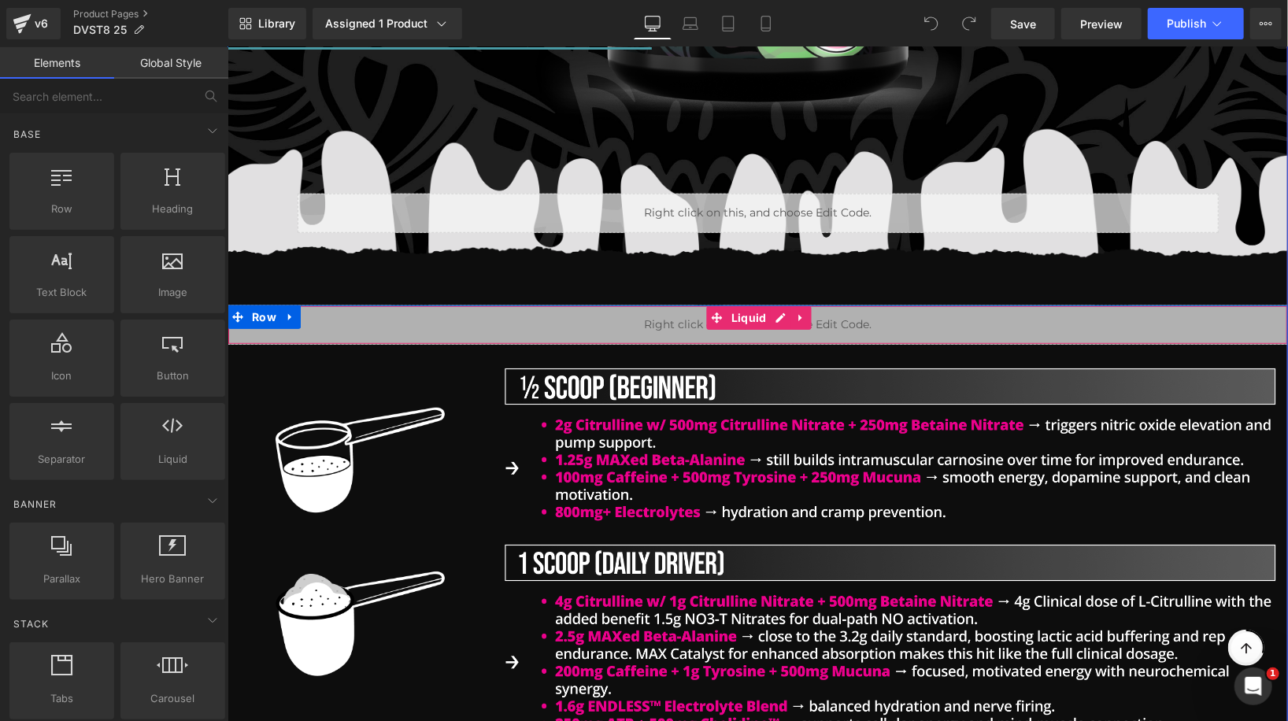
click at [599, 313] on div "Liquid" at bounding box center [757, 324] width 1060 height 39
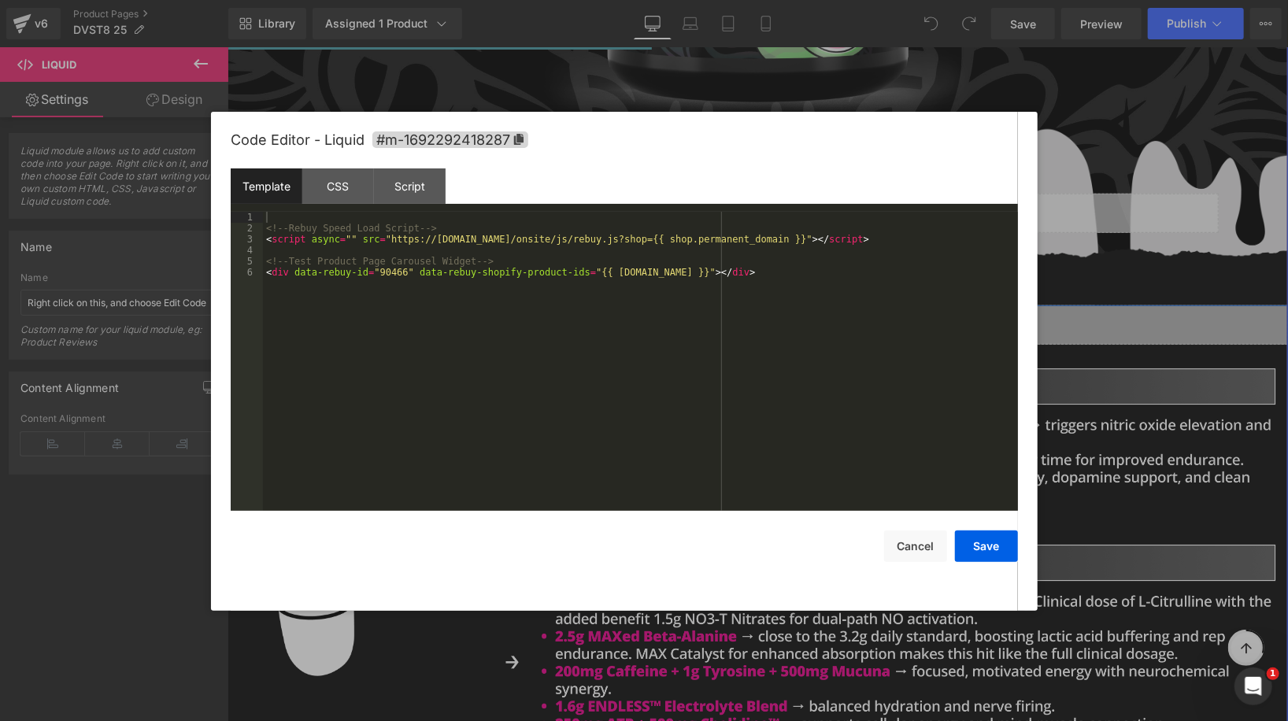
click at [776, 315] on div "Liquid" at bounding box center [757, 324] width 1060 height 39
click at [14, 37] on div at bounding box center [644, 360] width 1288 height 721
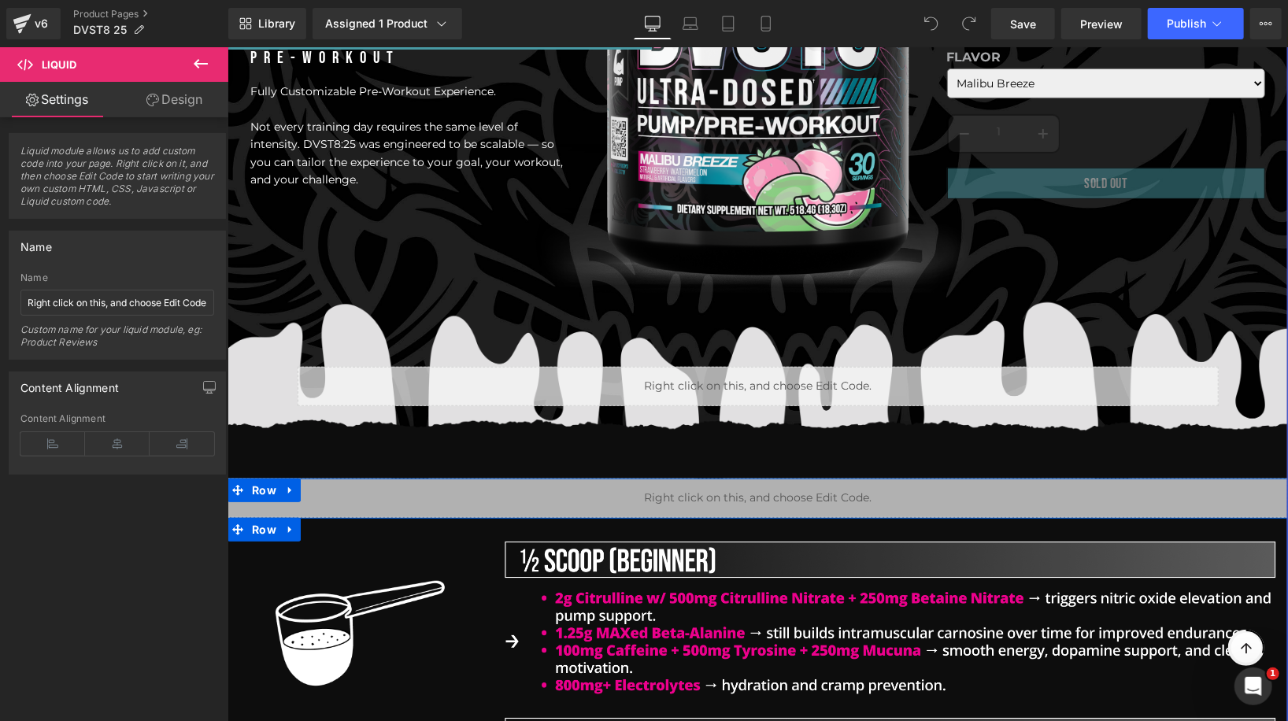
scroll to position [342, 0]
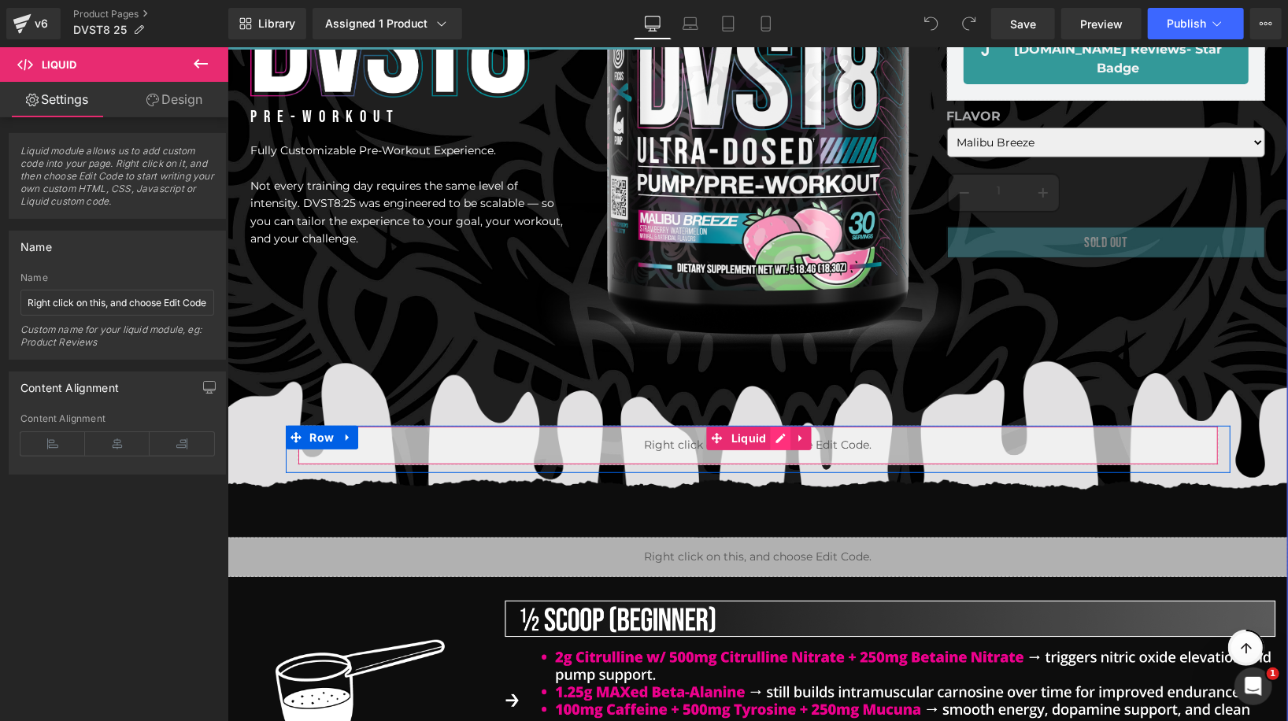
click at [780, 433] on div "Liquid" at bounding box center [757, 444] width 921 height 39
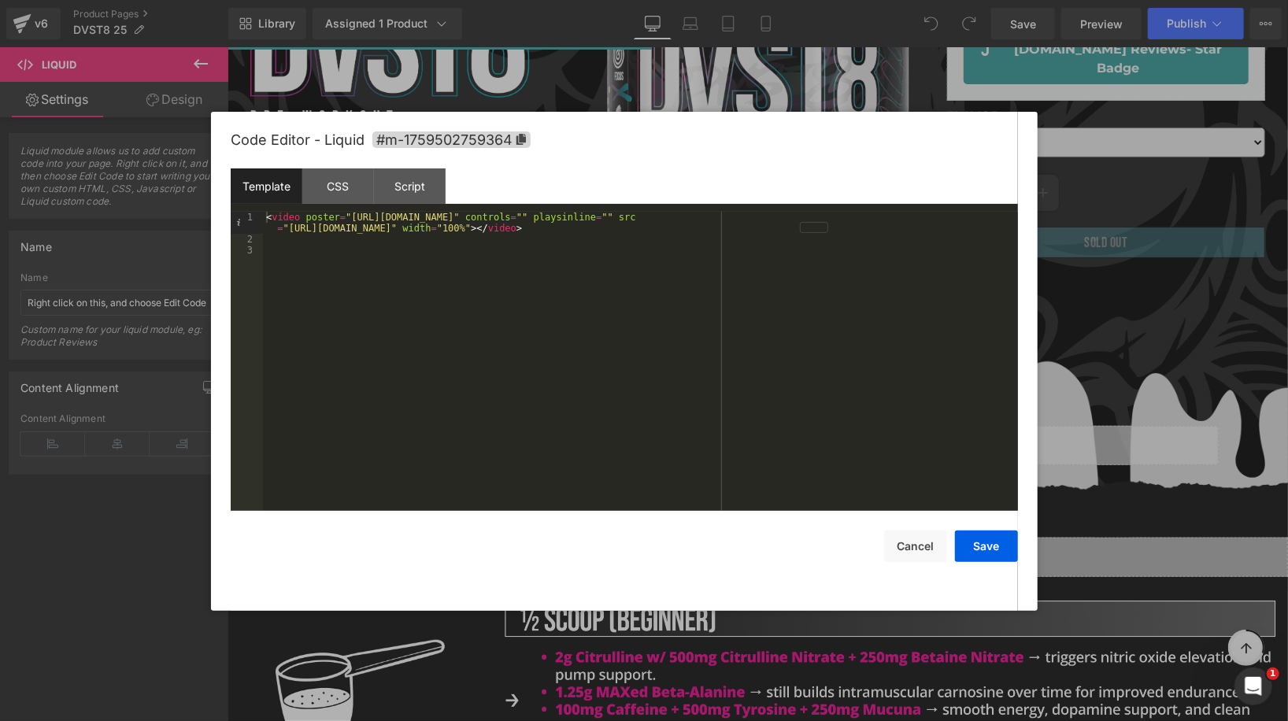
click at [303, 225] on div "< video poster = "https://cdn.shopify.com/s/files/1/1600/5989/files/dvst8preblo…" at bounding box center [640, 378] width 755 height 333
drag, startPoint x: 303, startPoint y: 225, endPoint x: 682, endPoint y: 230, distance: 379.4
click at [682, 230] on div "< video poster = "[URL][DOMAIN_NAME]" controls = "" playsinline = "" src = "[UR…" at bounding box center [640, 378] width 755 height 333
click at [978, 553] on button "Save" at bounding box center [986, 546] width 63 height 31
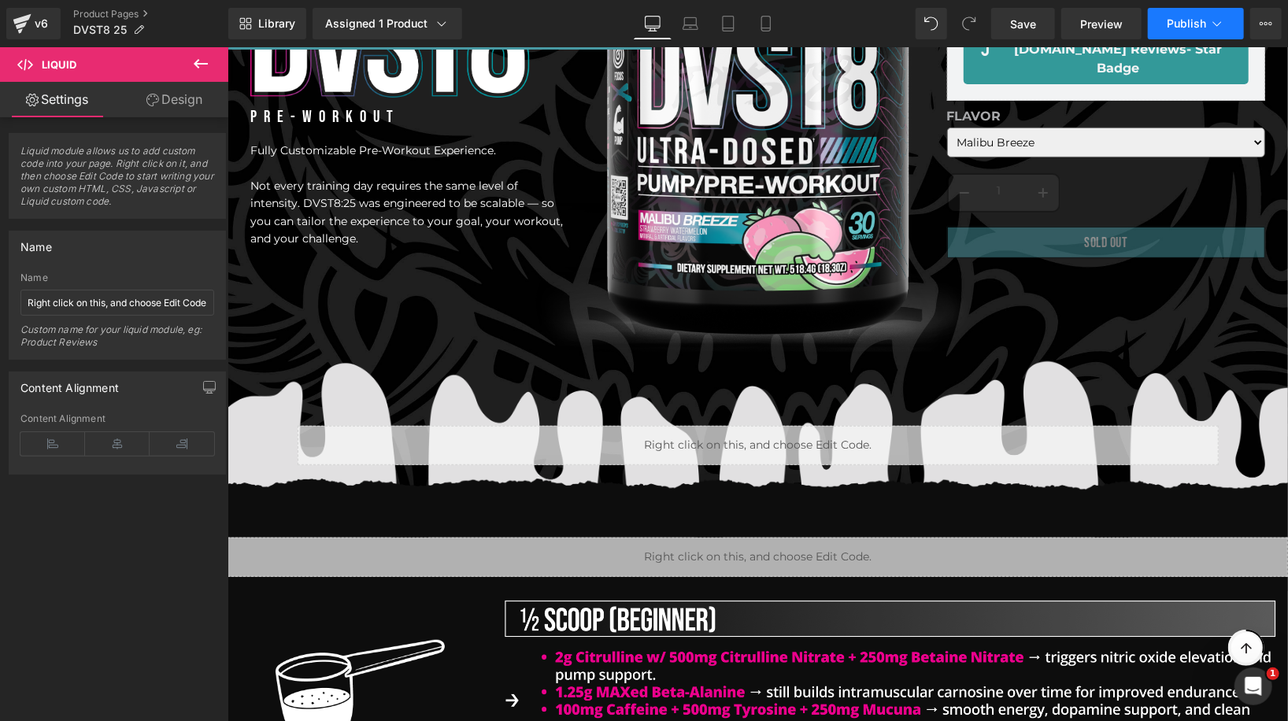
click at [1194, 31] on button "Publish" at bounding box center [1196, 23] width 96 height 31
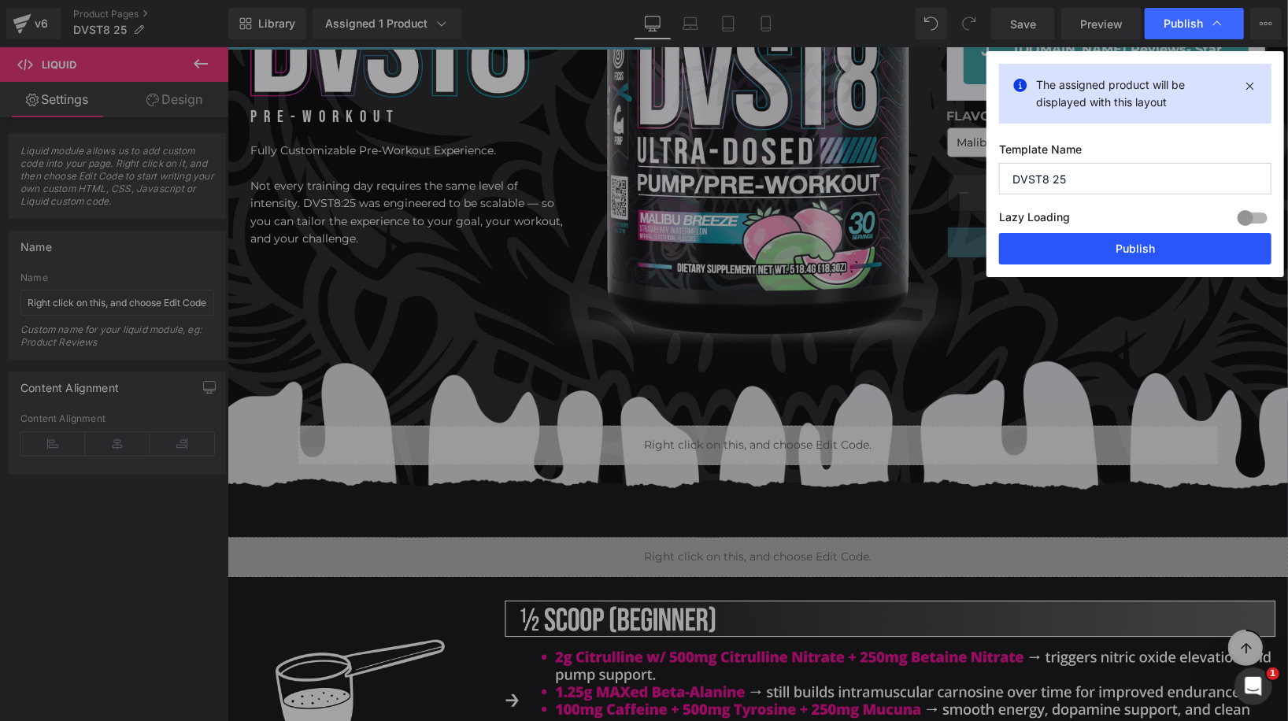
click at [1104, 253] on button "Publish" at bounding box center [1135, 248] width 272 height 31
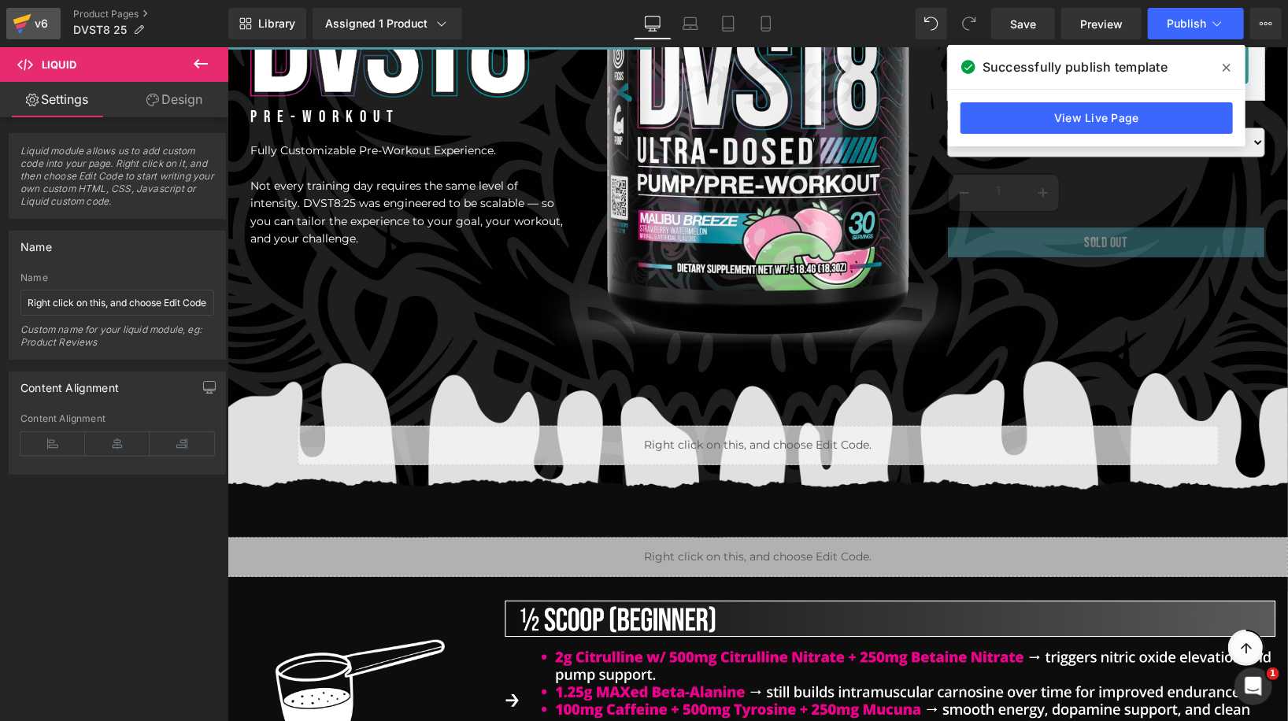
click at [28, 24] on icon at bounding box center [22, 23] width 19 height 39
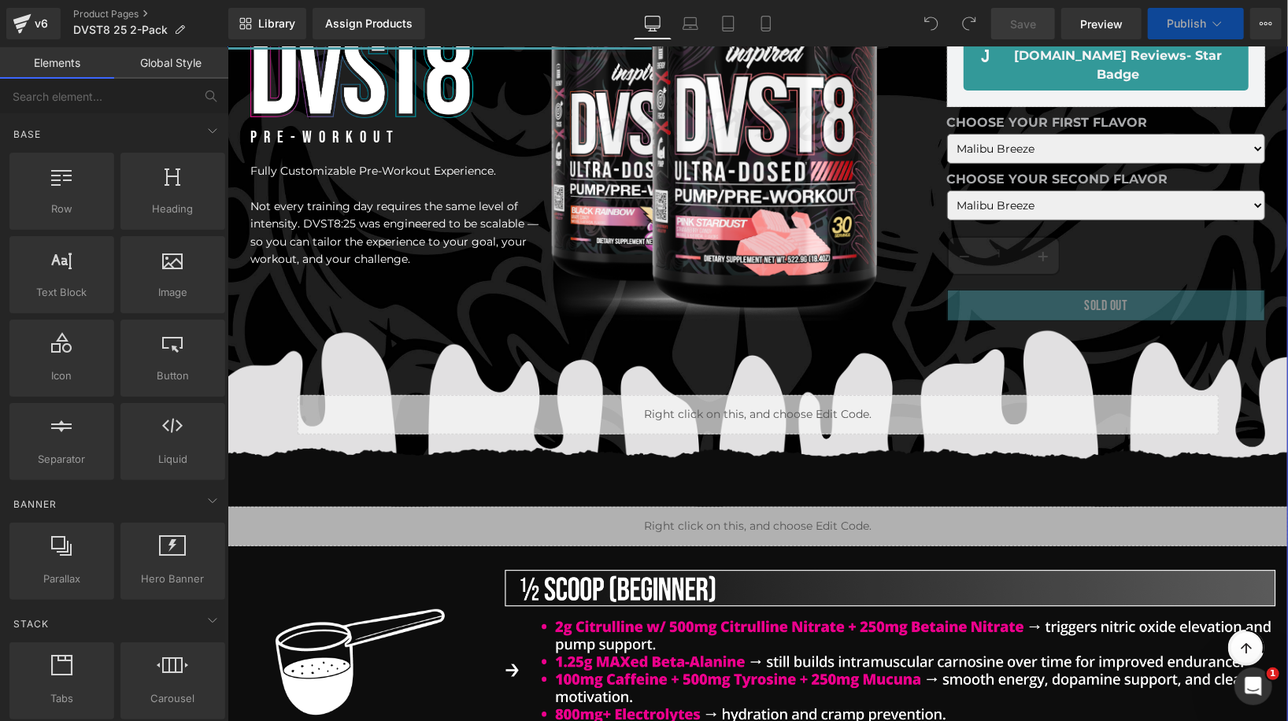
scroll to position [285, 0]
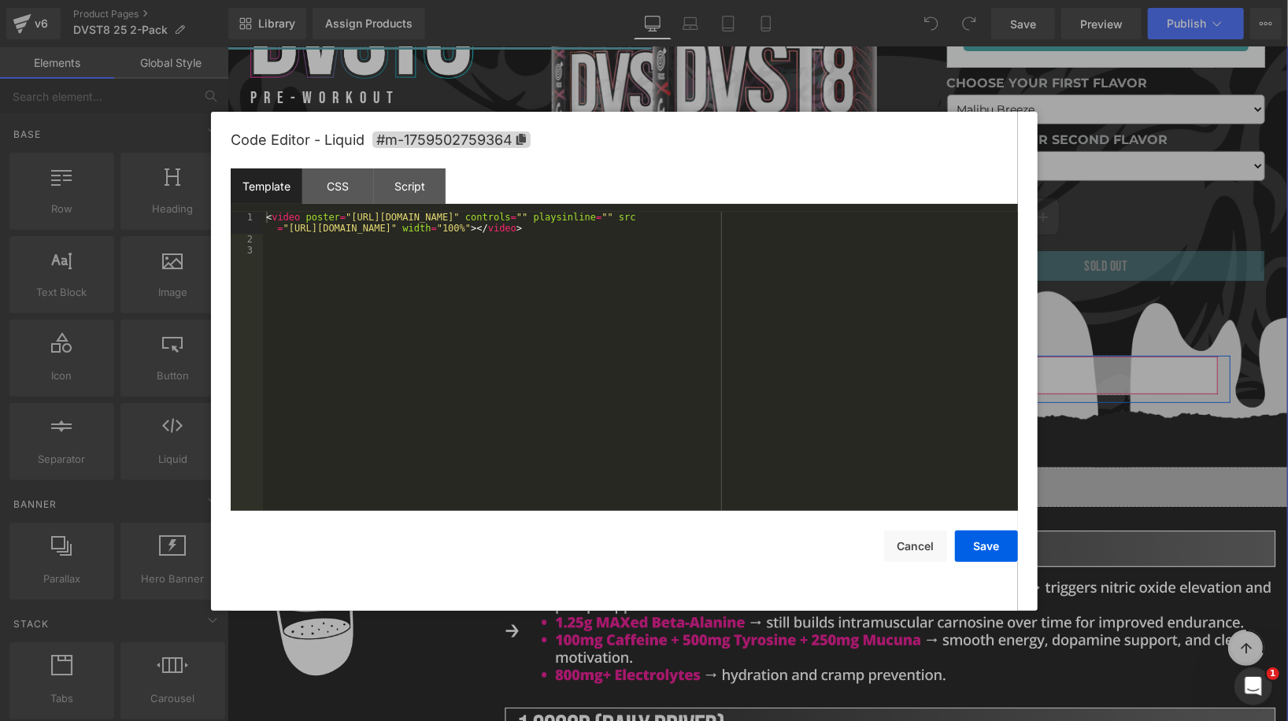
click at [778, 370] on div "Liquid" at bounding box center [757, 374] width 921 height 39
click at [1105, 381] on div at bounding box center [644, 360] width 1288 height 721
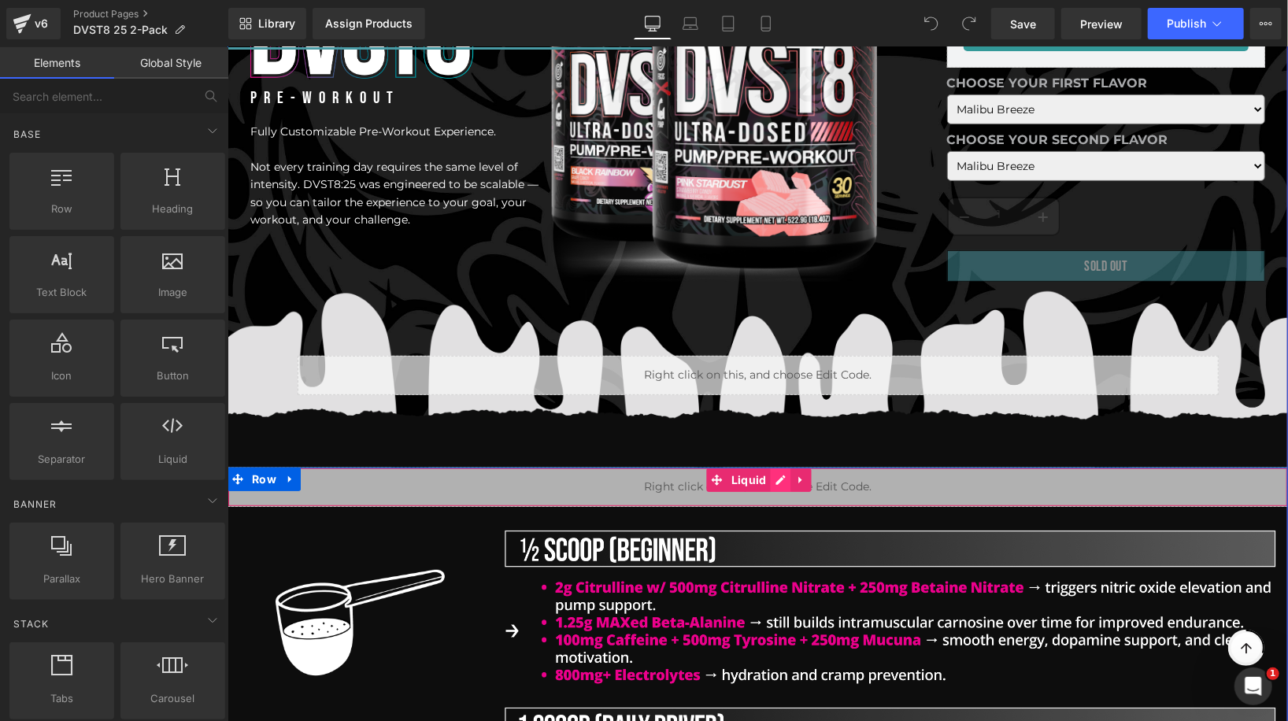
click at [782, 482] on div "Liquid" at bounding box center [757, 486] width 1060 height 39
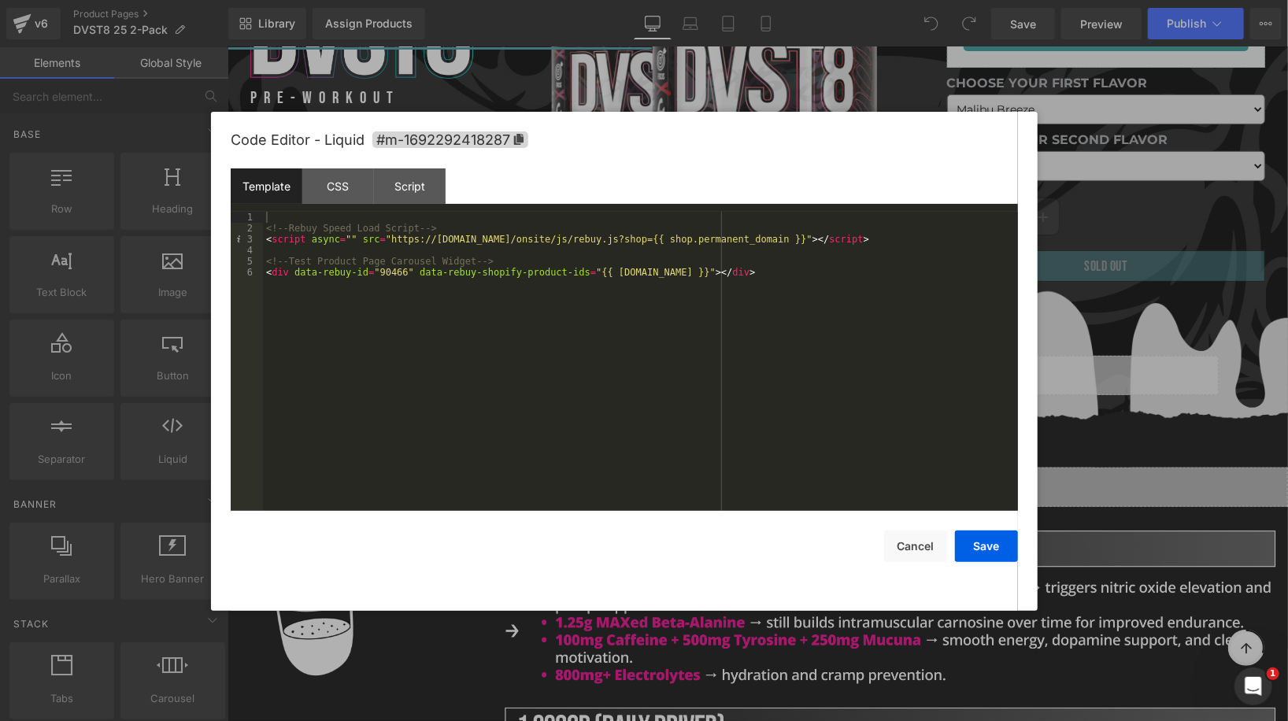
click at [1104, 259] on div at bounding box center [644, 360] width 1288 height 721
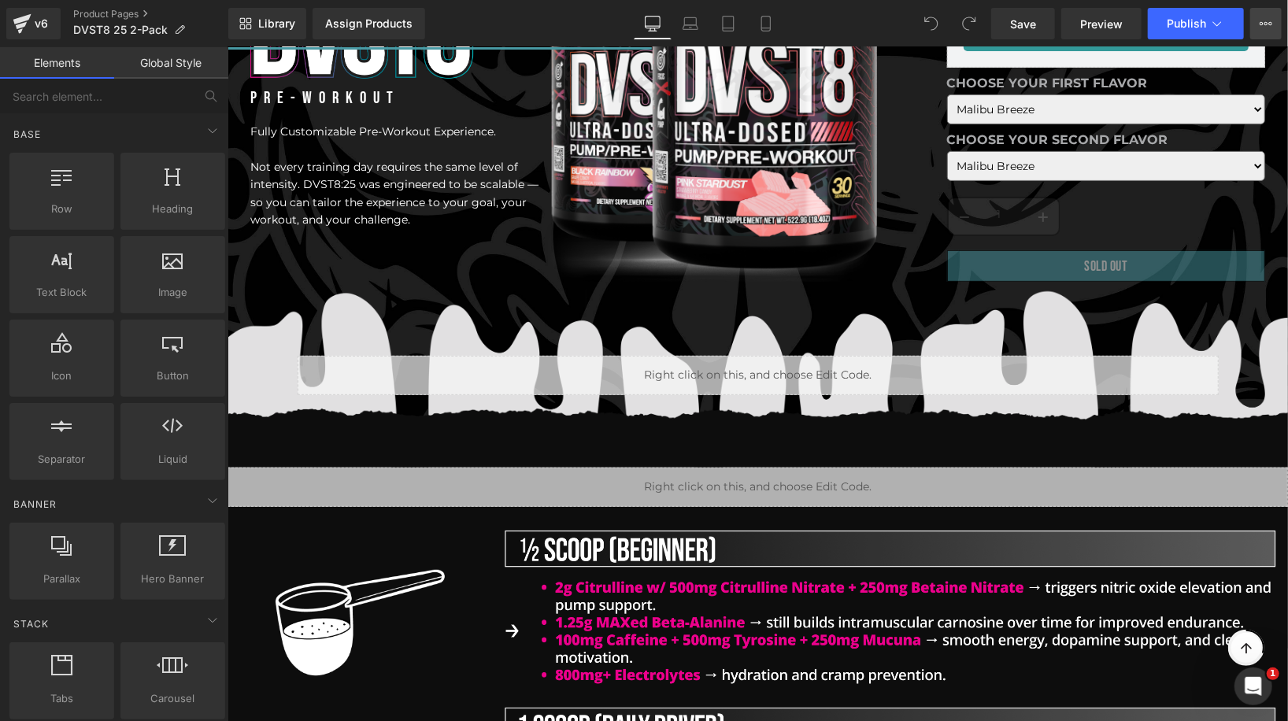
click at [1270, 20] on icon at bounding box center [1265, 23] width 13 height 13
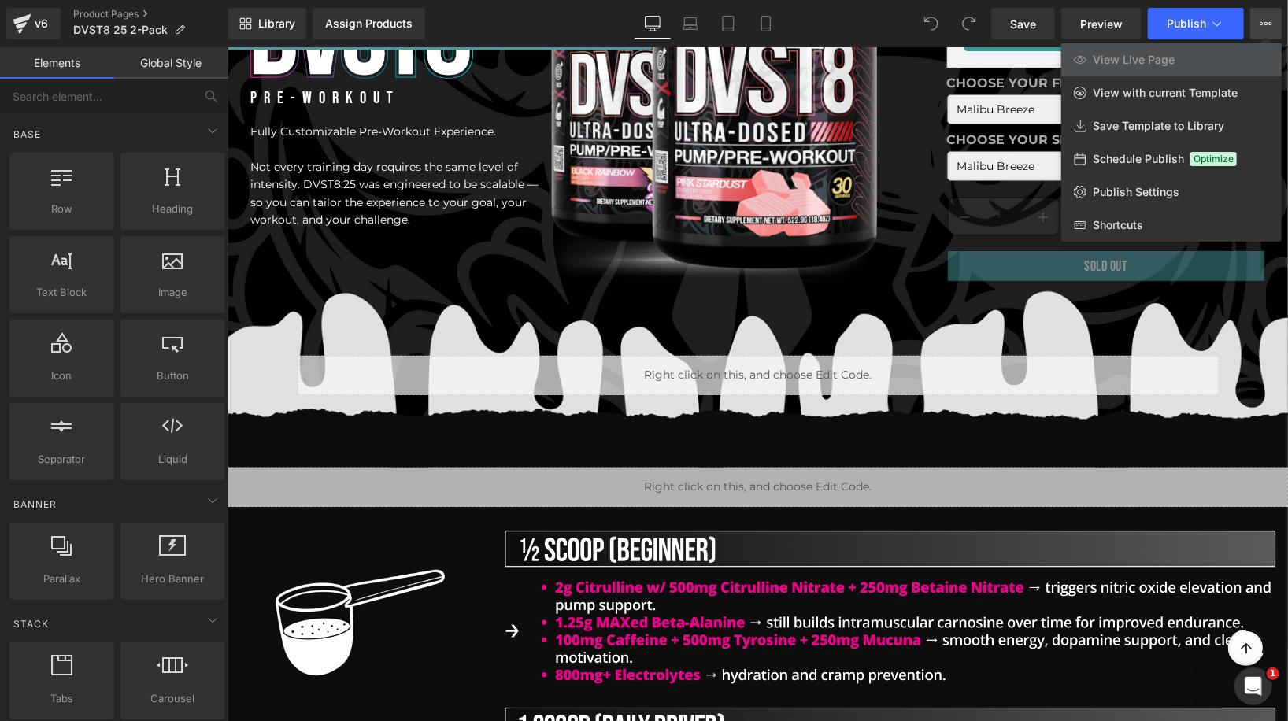
click at [1184, 66] on link "View Live Page" at bounding box center [1171, 59] width 220 height 33
click at [826, 18] on div "Library Assign Products Product Preview No product match your search. Please tr…" at bounding box center [757, 23] width 1059 height 31
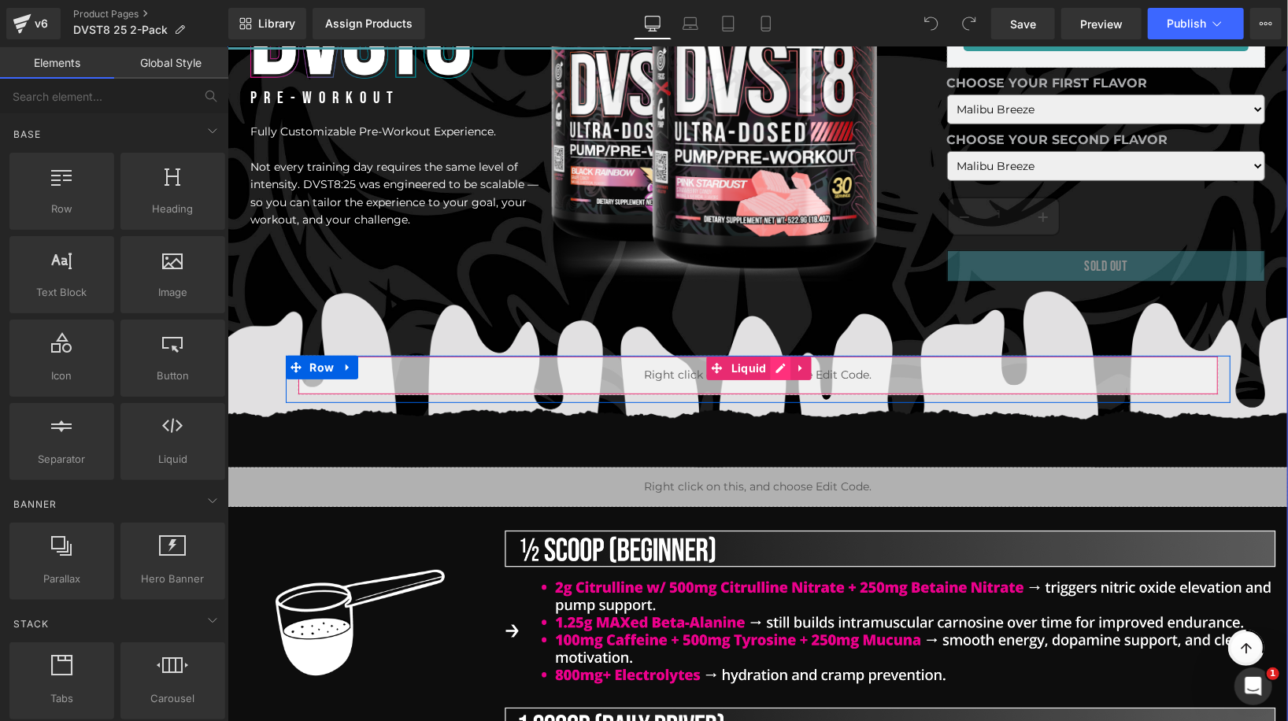
click at [778, 364] on div "Liquid" at bounding box center [757, 374] width 921 height 39
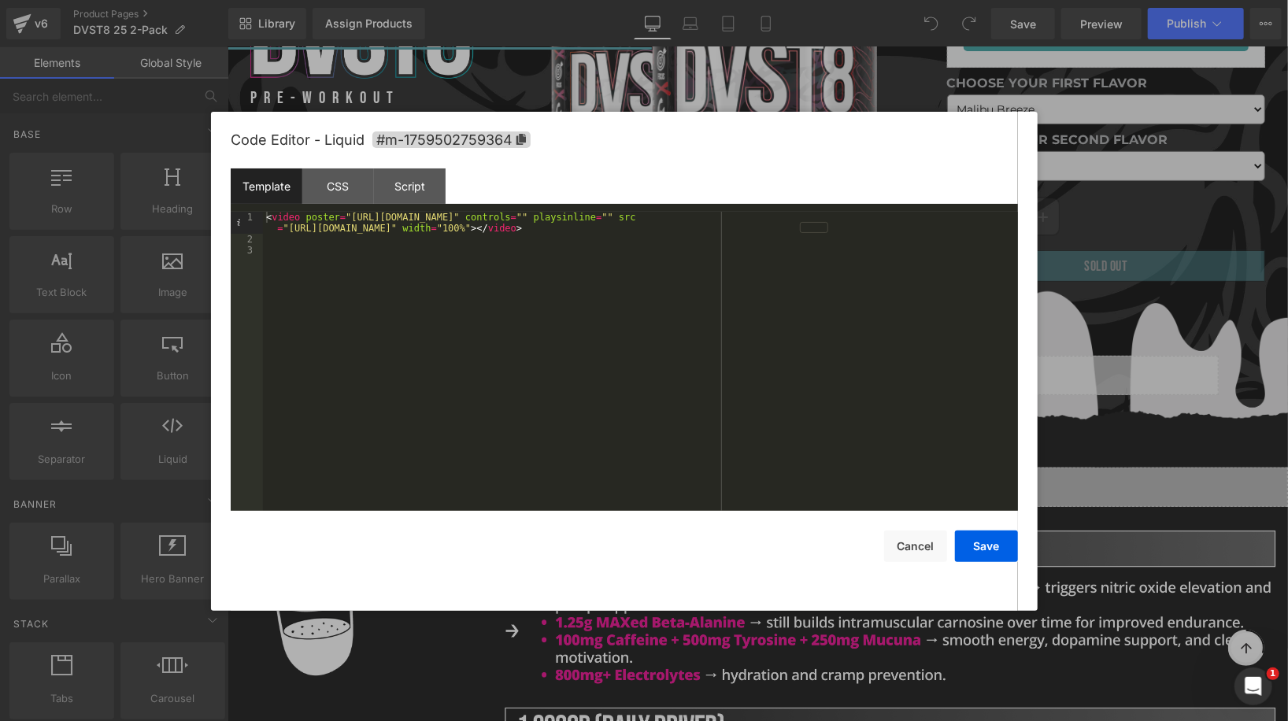
click at [296, 229] on div "< video poster = "[URL][DOMAIN_NAME]" controls = "" playsinline = "" src = "[UR…" at bounding box center [640, 378] width 755 height 333
drag, startPoint x: 296, startPoint y: 229, endPoint x: 696, endPoint y: 231, distance: 399.9
click at [696, 231] on div "< video poster = "[URL][DOMAIN_NAME]" controls = "" playsinline = "" src = "[UR…" at bounding box center [640, 378] width 755 height 333
click at [963, 544] on button "Save" at bounding box center [986, 546] width 63 height 31
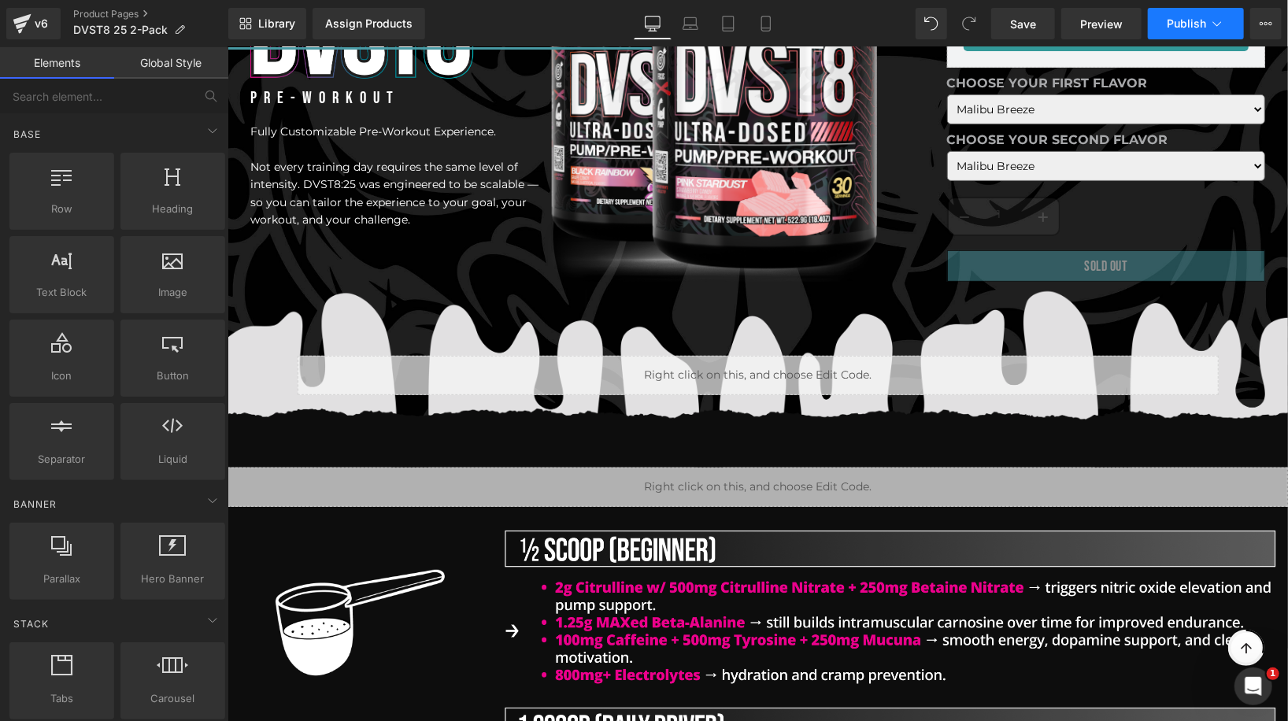
click at [1172, 39] on button "Publish" at bounding box center [1196, 23] width 96 height 31
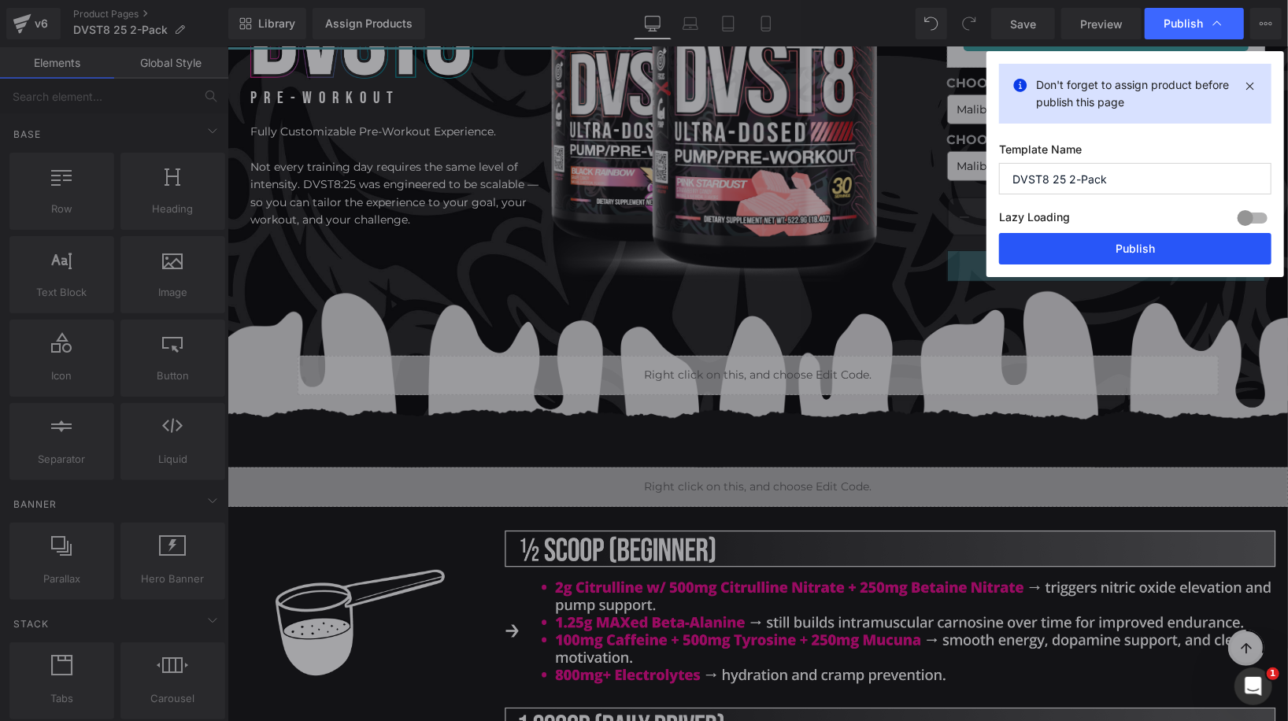
click at [1161, 251] on button "Publish" at bounding box center [1135, 248] width 272 height 31
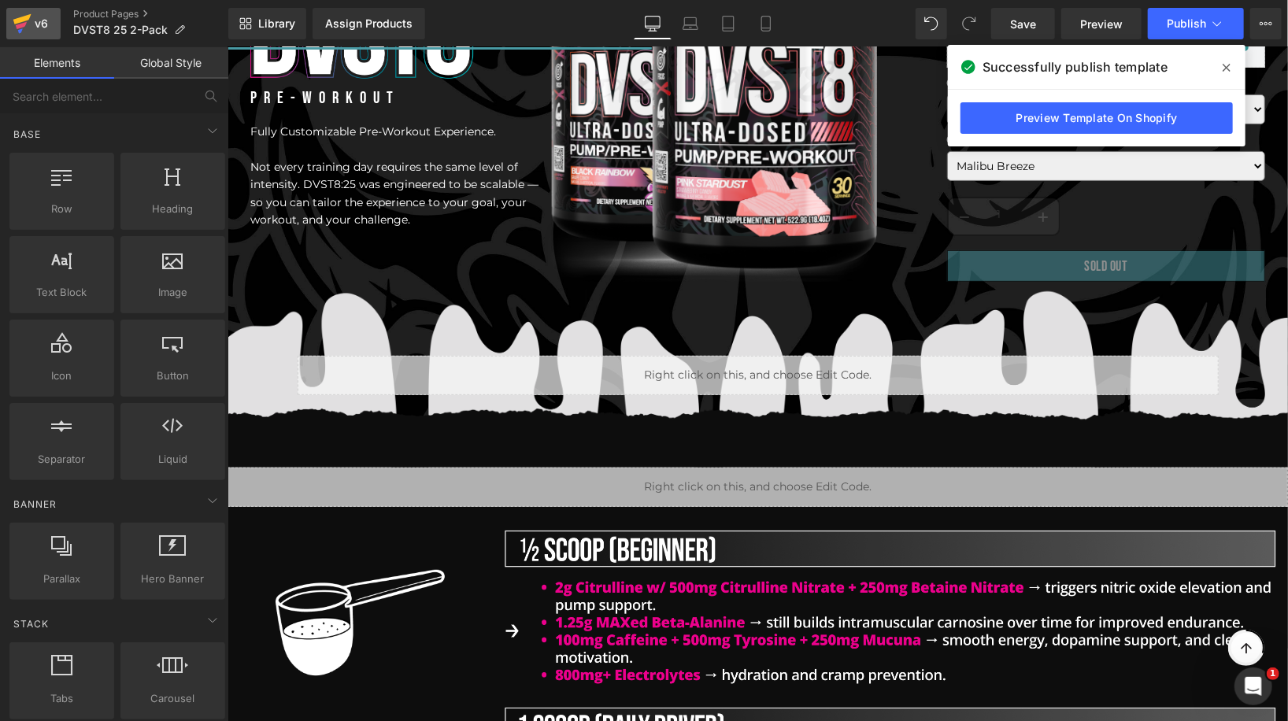
click at [24, 23] on icon at bounding box center [21, 25] width 11 height 7
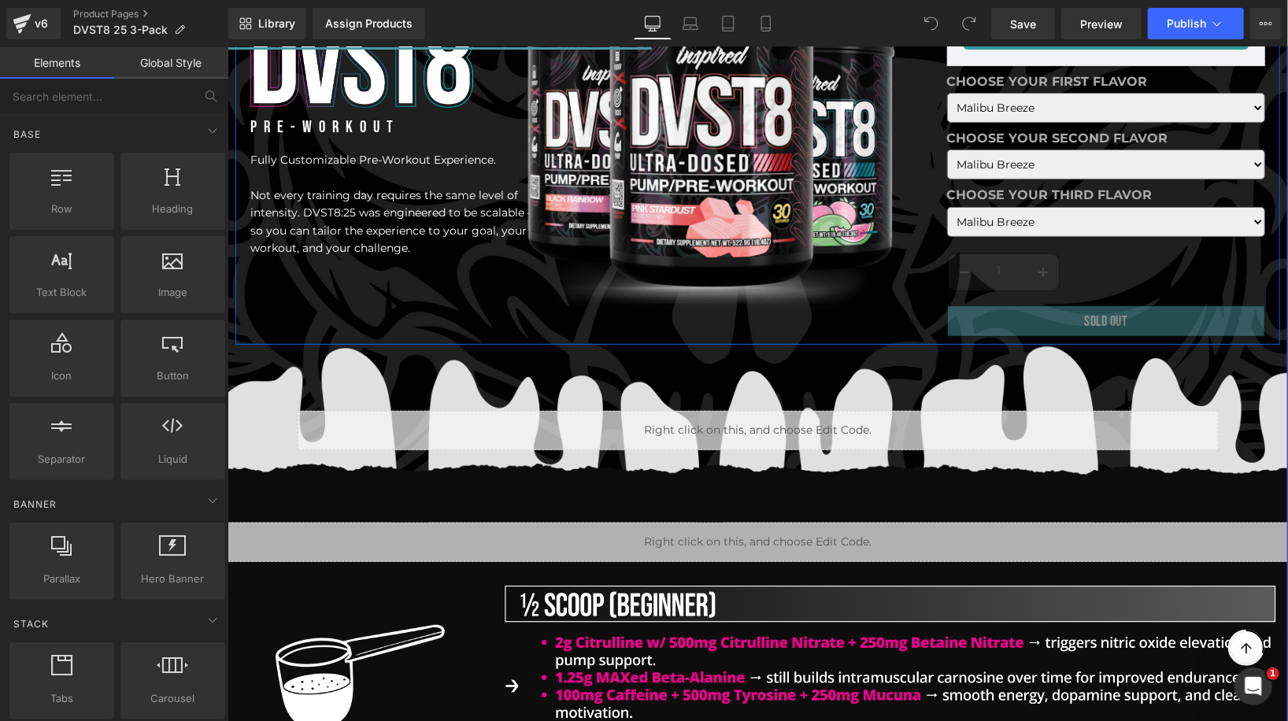
scroll to position [295, 0]
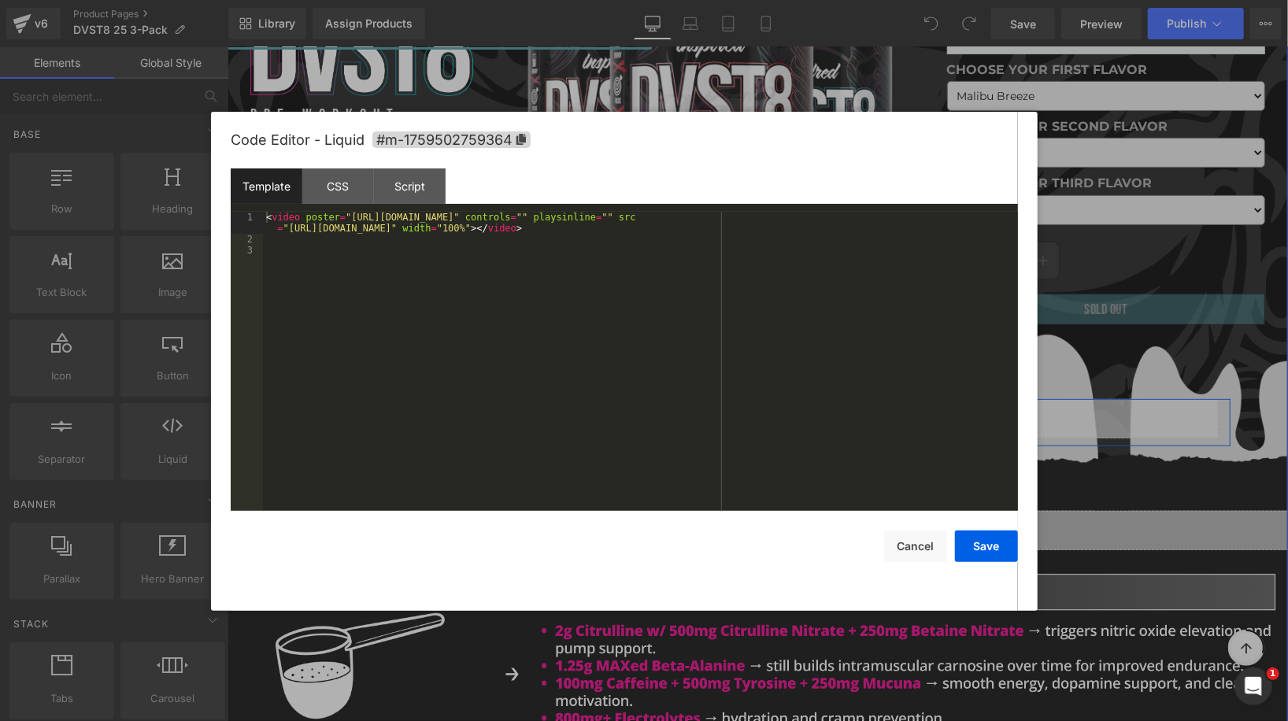
click at [783, 398] on div "Liquid" at bounding box center [757, 417] width 921 height 39
click at [691, 228] on div "< video poster = "[URL][DOMAIN_NAME]" controls = "" playsinline = "" src = "[UR…" at bounding box center [640, 378] width 755 height 333
drag, startPoint x: 691, startPoint y: 228, endPoint x: 307, endPoint y: 226, distance: 384.1
click at [307, 226] on div "< video poster = "[URL][DOMAIN_NAME]" controls = "" playsinline = "" src = "[UR…" at bounding box center [640, 378] width 755 height 333
click at [974, 545] on button "Save" at bounding box center [986, 546] width 63 height 31
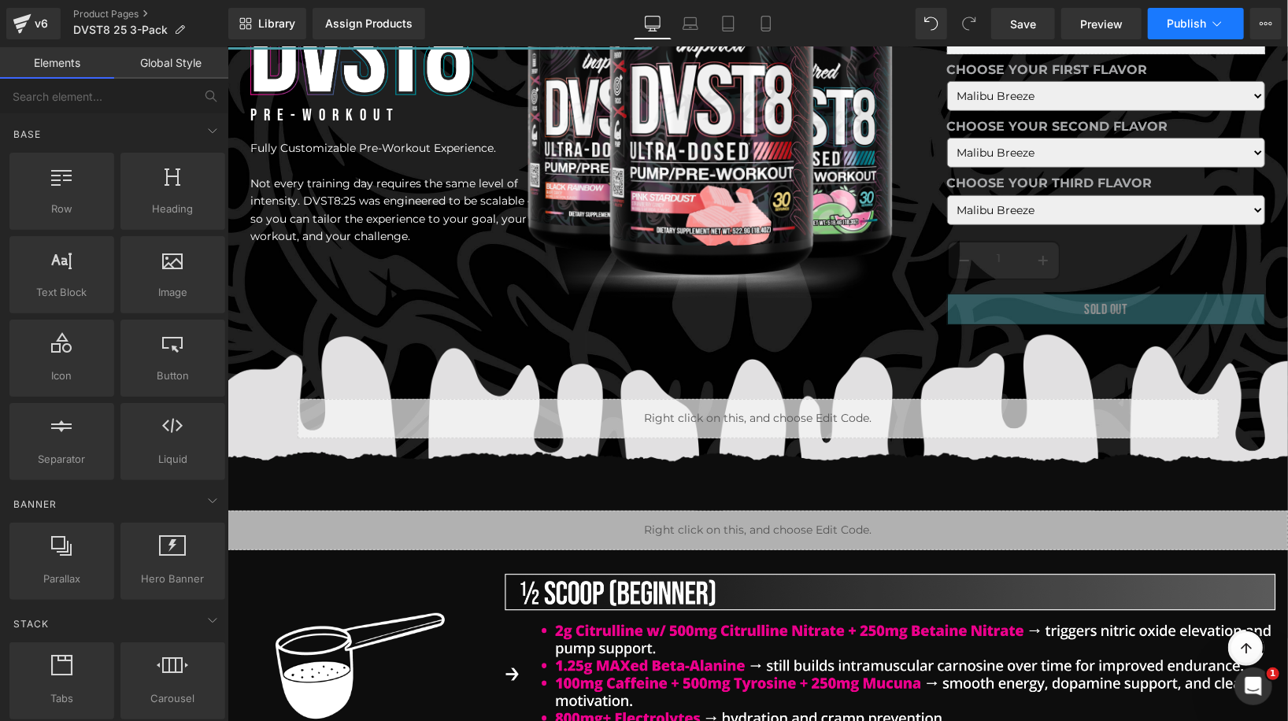
click at [1175, 28] on span "Publish" at bounding box center [1186, 23] width 39 height 13
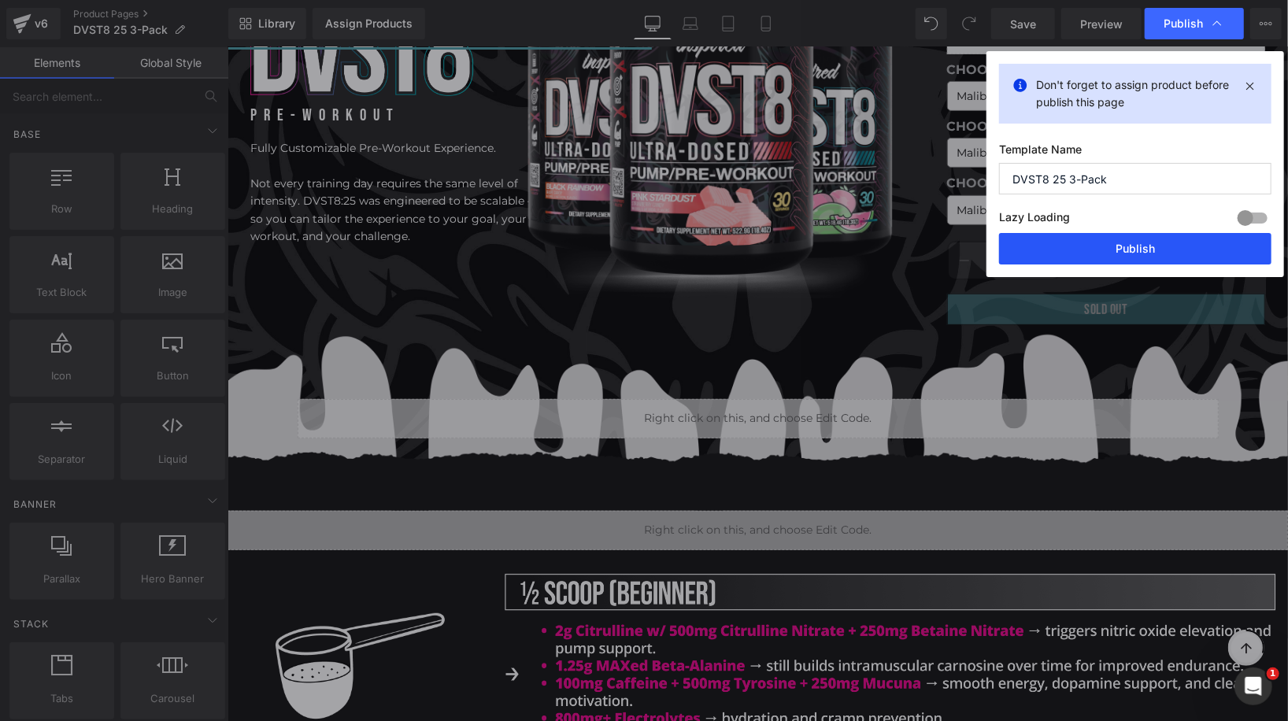
click at [1110, 244] on button "Publish" at bounding box center [1135, 248] width 272 height 31
